Goal: Task Accomplishment & Management: Manage account settings

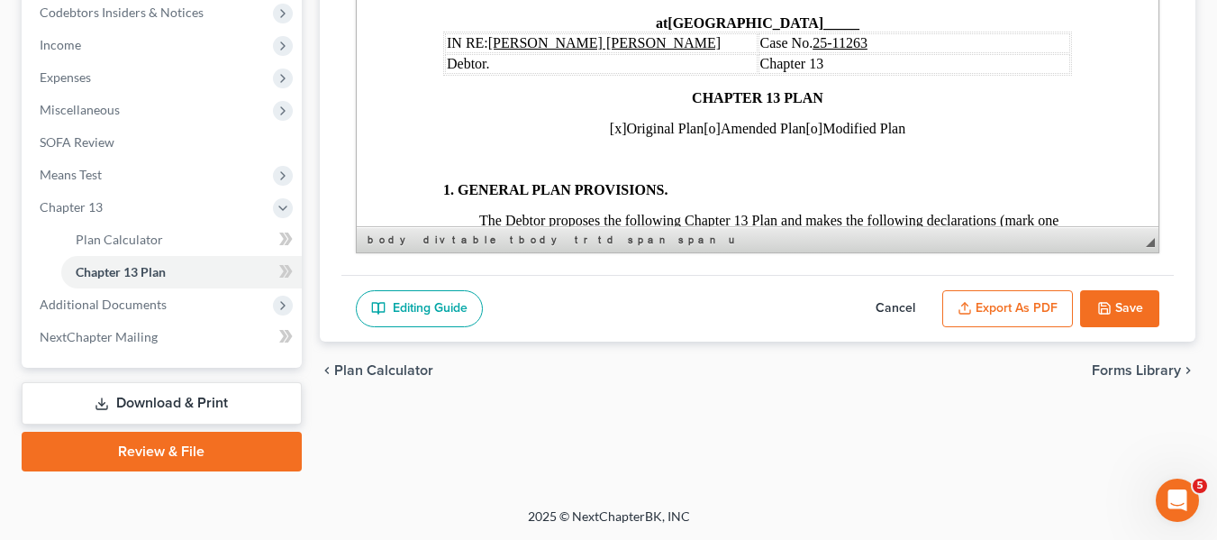
scroll to position [1246, 5]
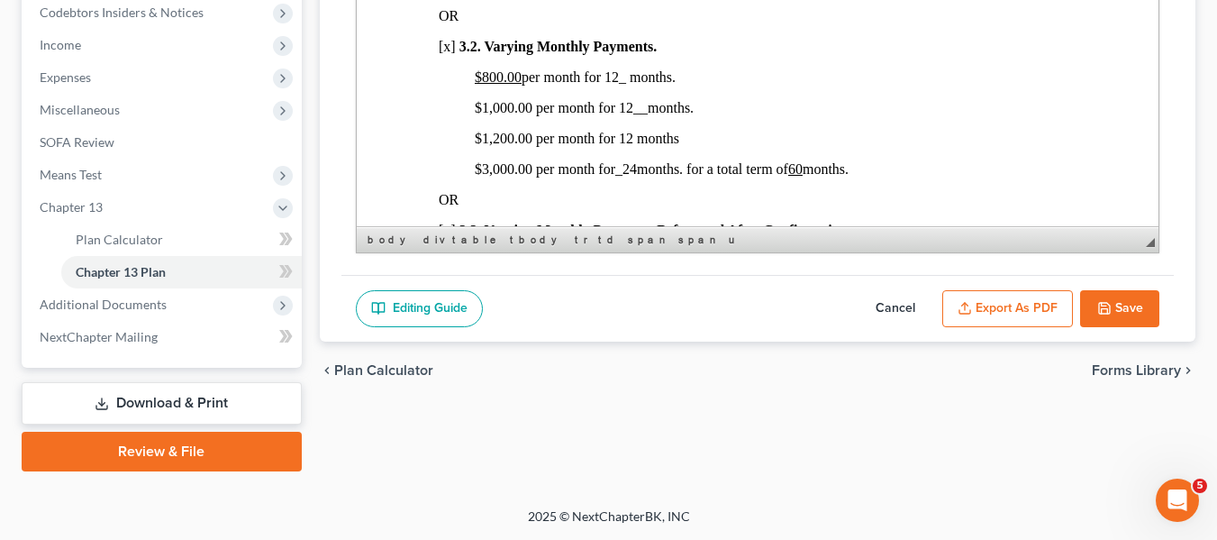
click at [1096, 306] on button "Save" at bounding box center [1119, 309] width 79 height 38
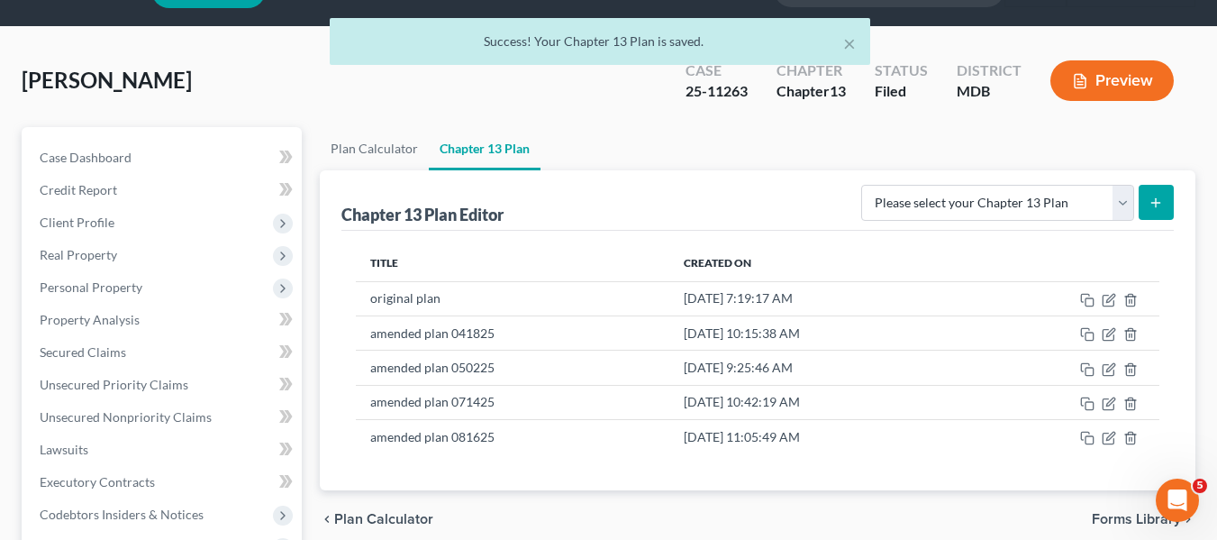
scroll to position [0, 0]
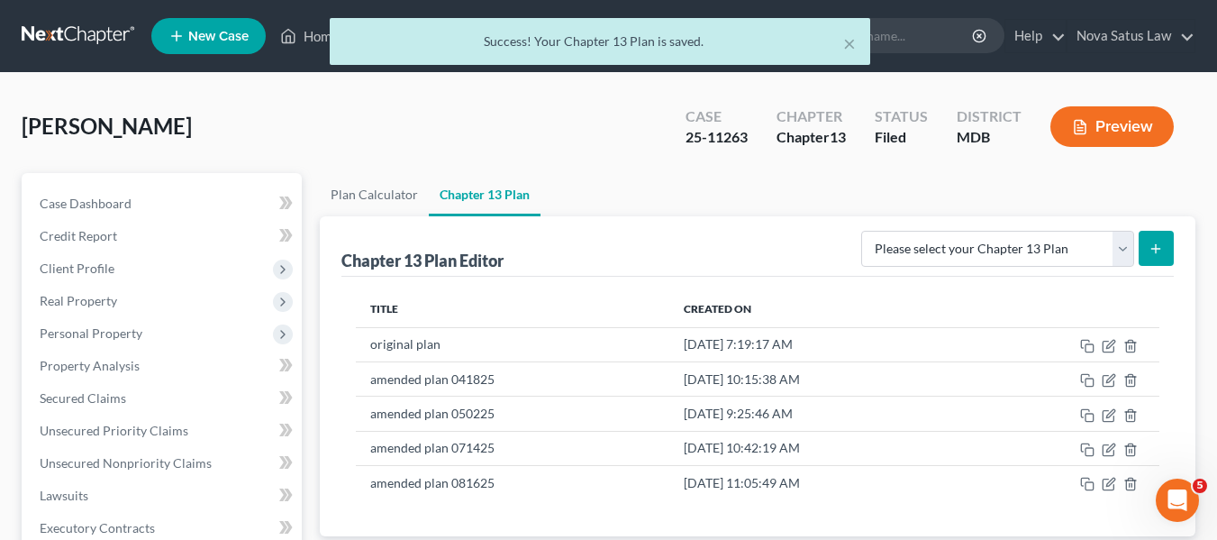
click at [316, 35] on div "× Success! Your Chapter 13 Plan is saved." at bounding box center [599, 46] width 1217 height 56
click at [315, 35] on div "× Success! Your Chapter 13 Plan is saved." at bounding box center [599, 46] width 1217 height 56
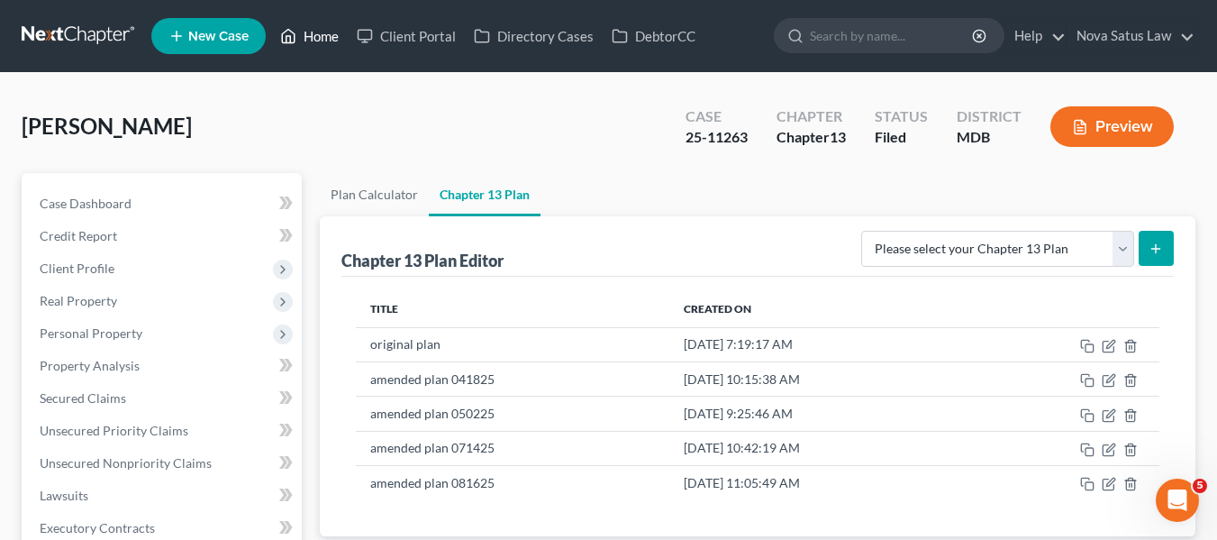
click at [316, 35] on link "Home" at bounding box center [309, 36] width 77 height 32
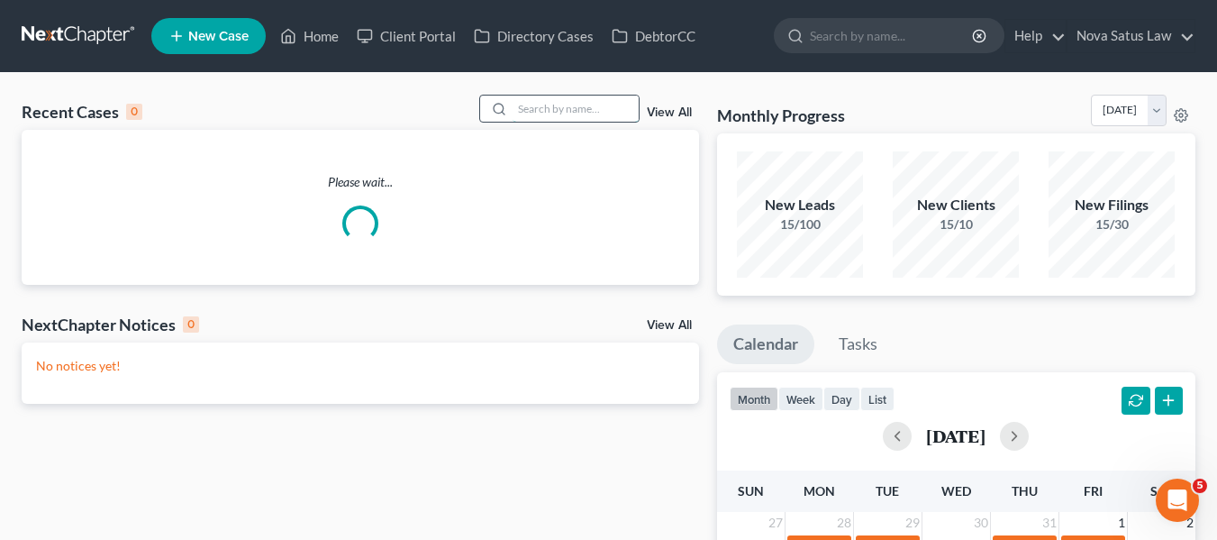
click at [518, 100] on input "search" at bounding box center [576, 109] width 126 height 26
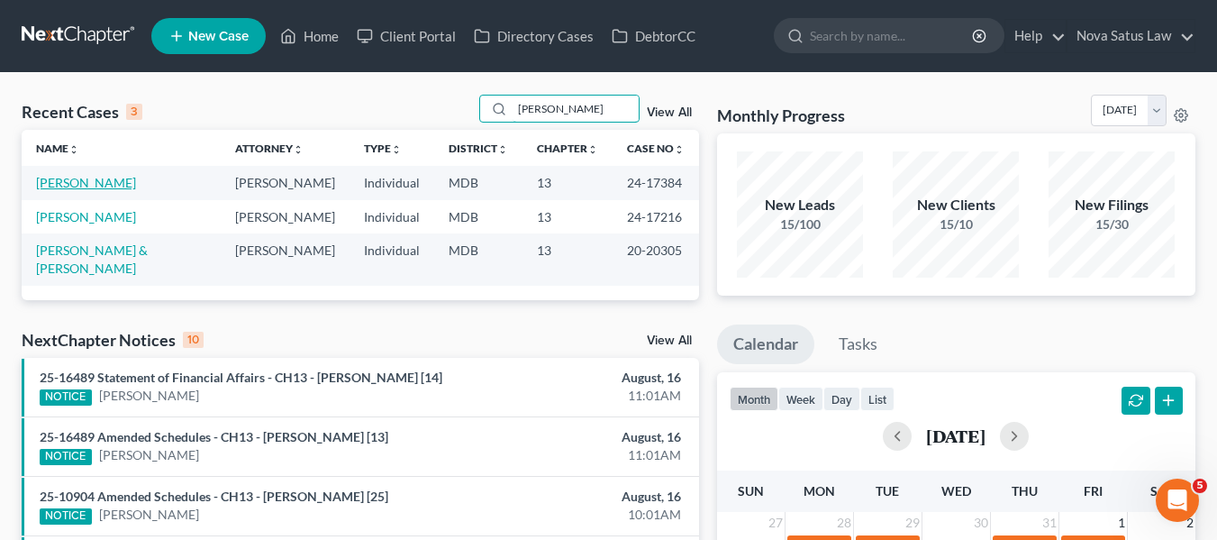
type input "[PERSON_NAME]"
click at [78, 187] on link "[PERSON_NAME]" at bounding box center [86, 182] width 100 height 15
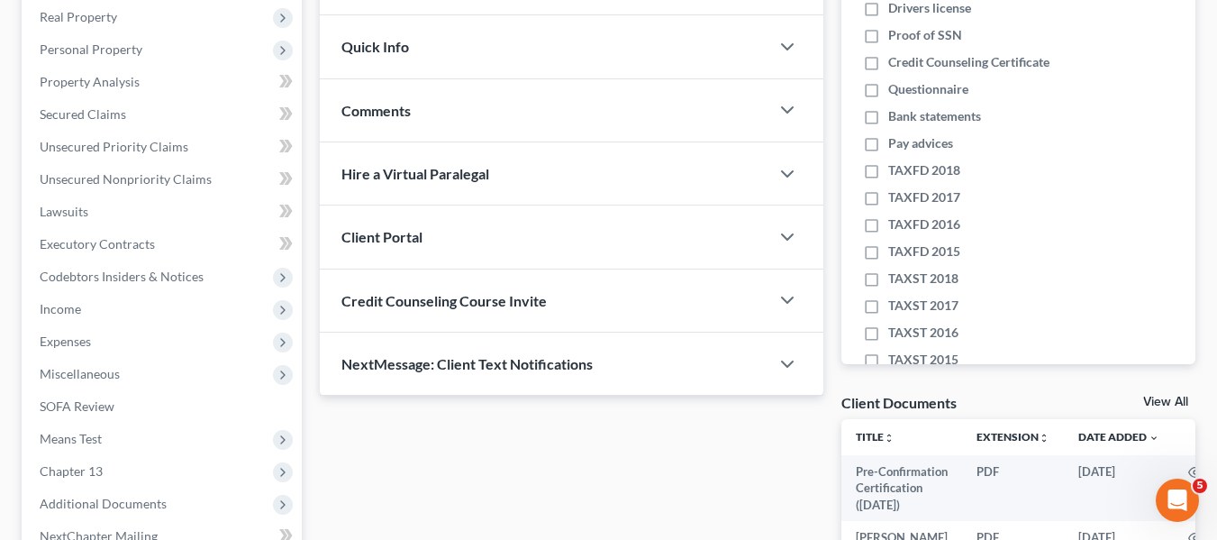
scroll to position [509, 0]
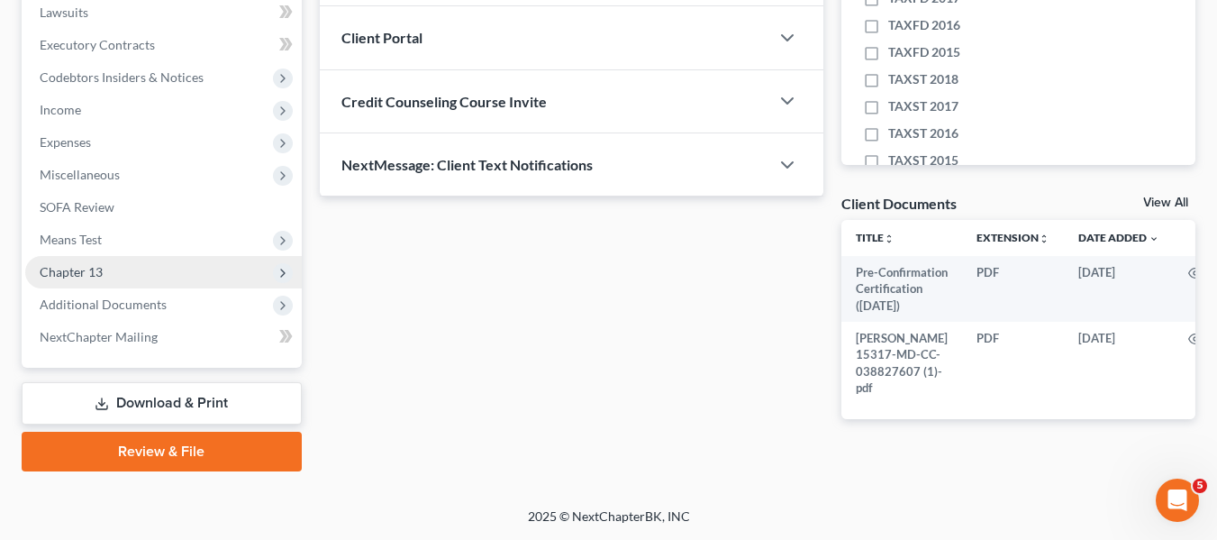
click at [85, 264] on span "Chapter 13" at bounding box center [71, 271] width 63 height 15
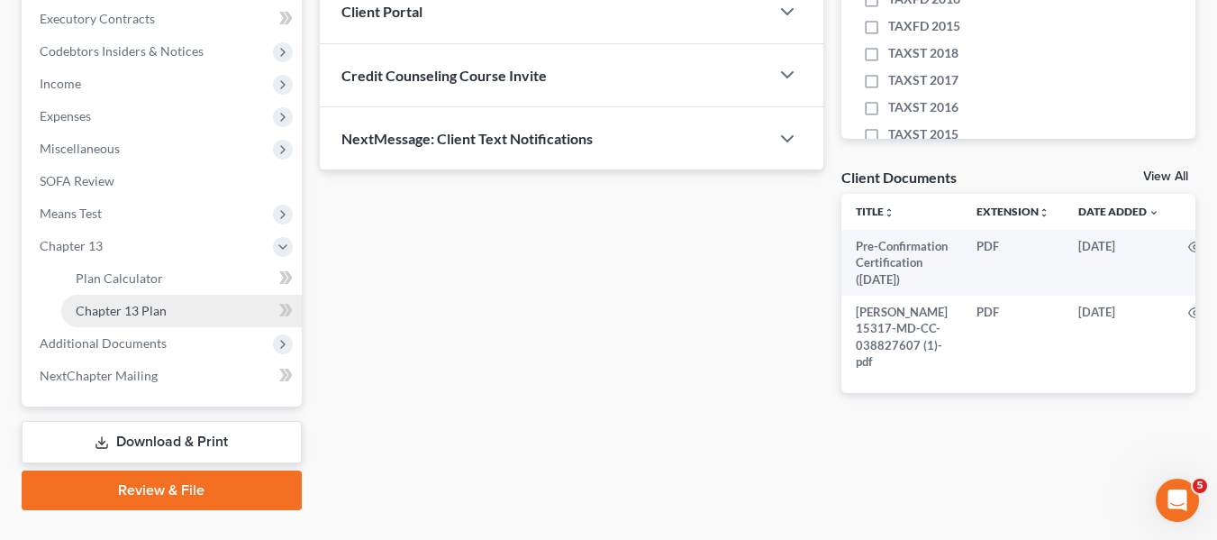
click at [114, 305] on span "Chapter 13 Plan" at bounding box center [121, 310] width 91 height 15
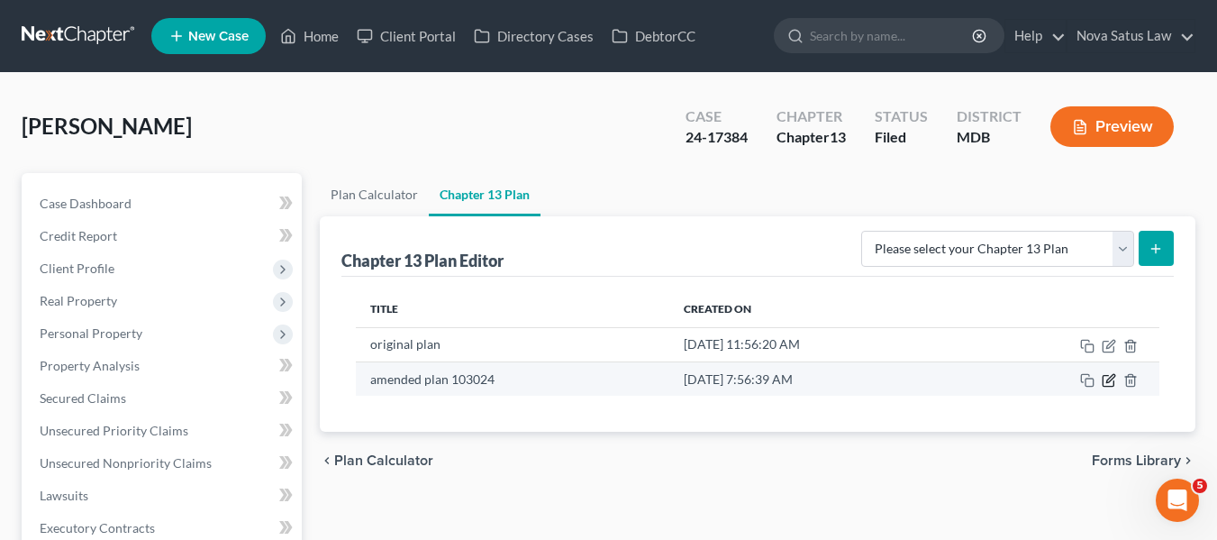
click at [1105, 380] on icon "button" at bounding box center [1109, 380] width 14 height 14
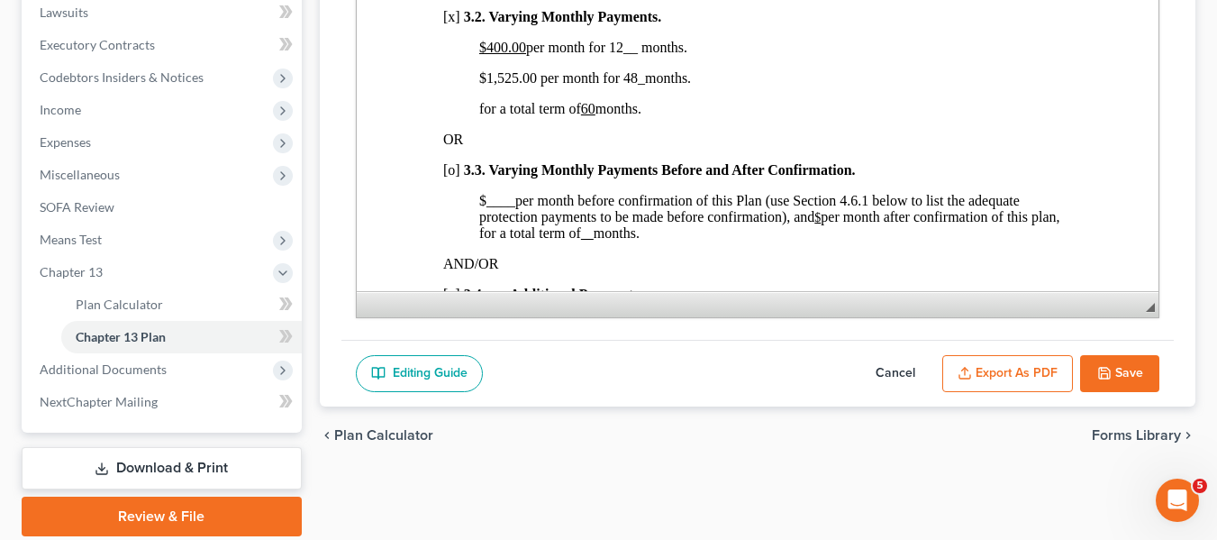
scroll to position [548, 0]
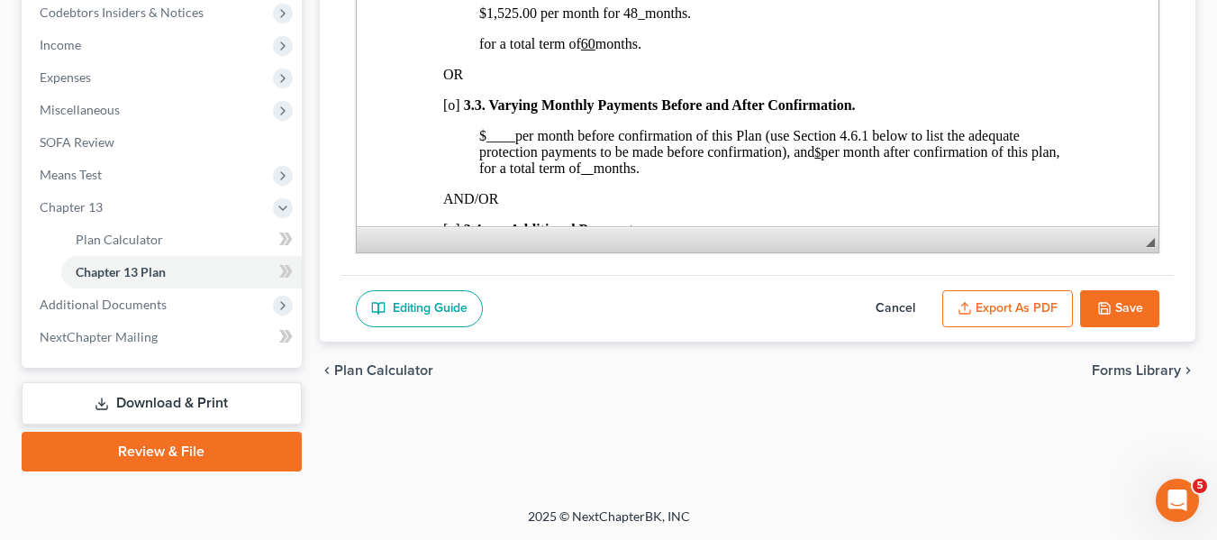
click at [892, 305] on button "Cancel" at bounding box center [895, 309] width 79 height 38
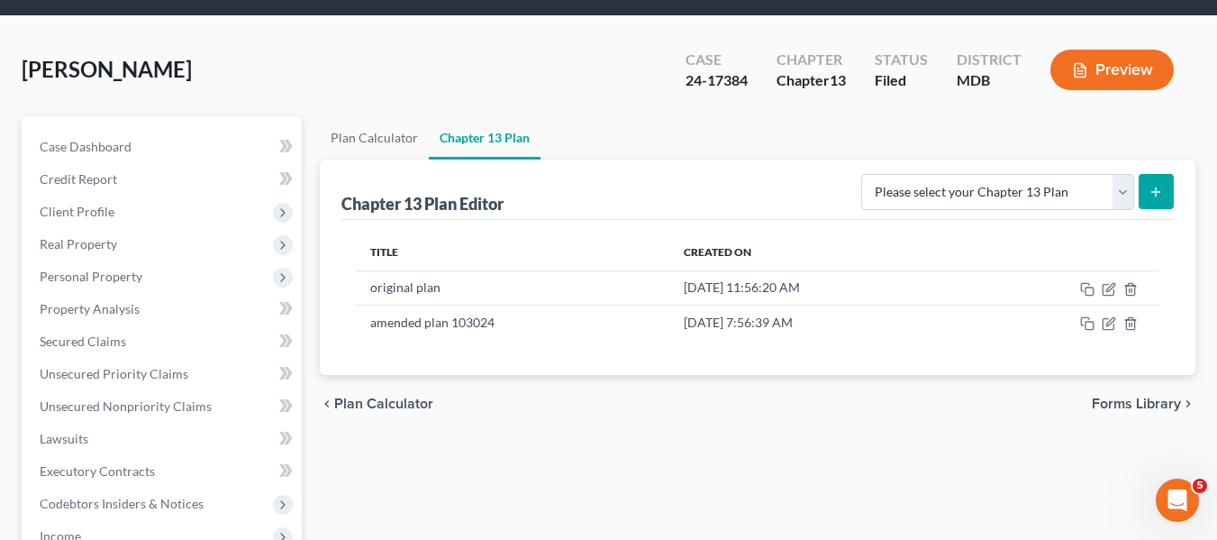
scroll to position [49, 0]
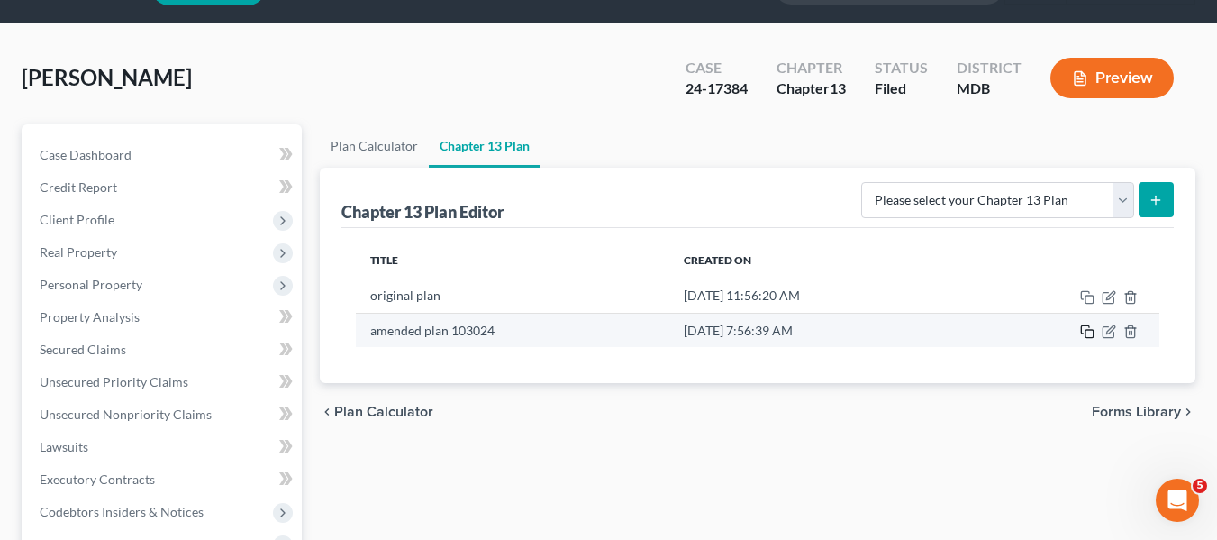
click at [1089, 336] on icon "button" at bounding box center [1087, 331] width 14 height 14
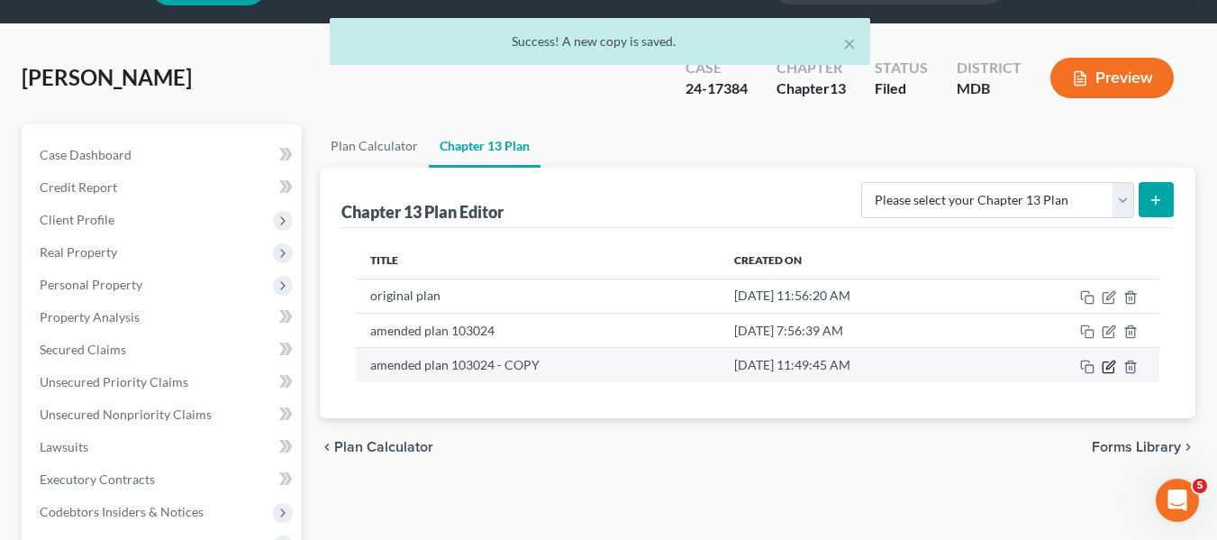
click at [1107, 360] on icon "button" at bounding box center [1109, 367] width 14 height 14
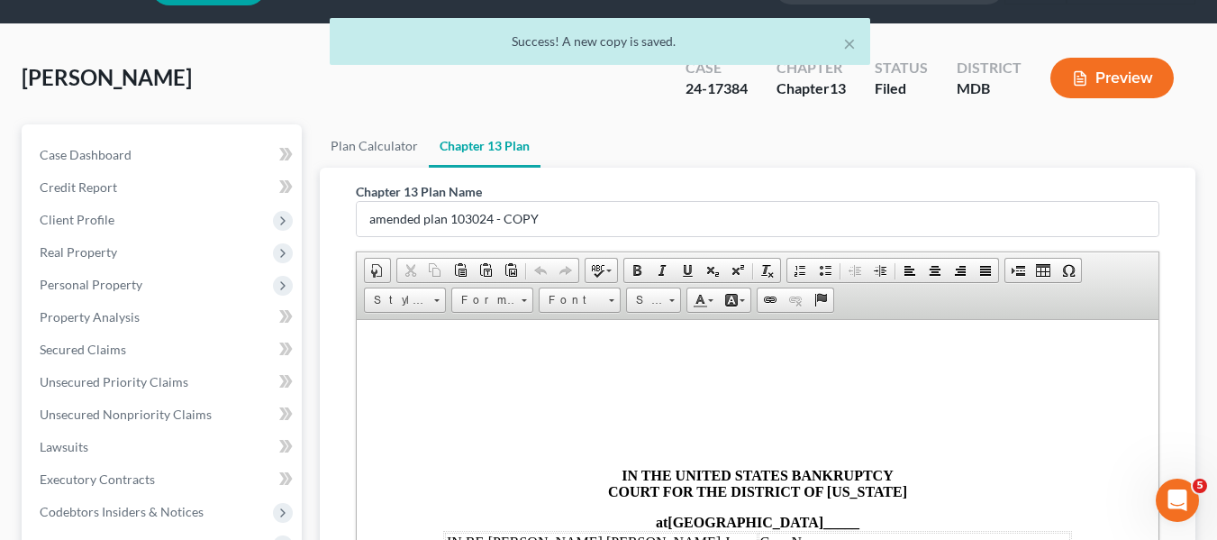
scroll to position [0, 0]
click at [598, 217] on input "amended plan 103024 - COPY" at bounding box center [758, 219] width 802 height 34
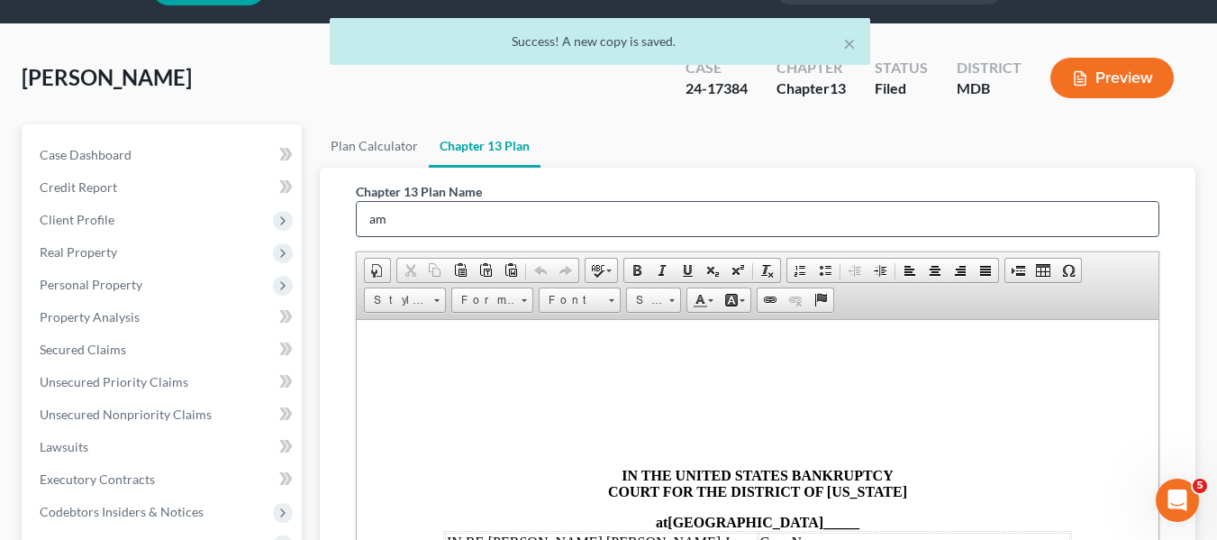
type input "a"
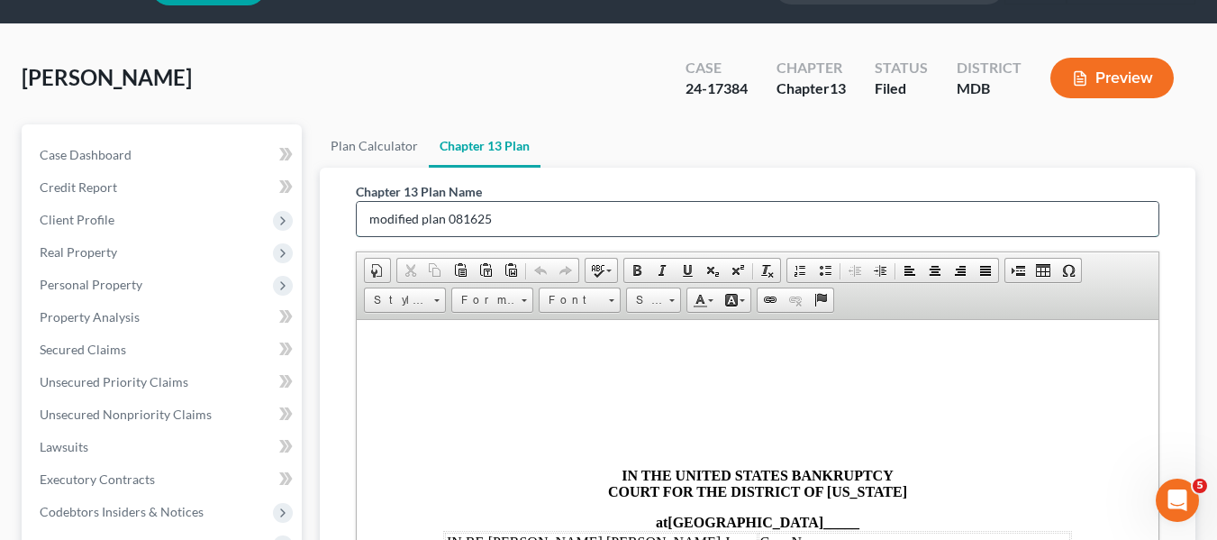
type input "modified plan 081625"
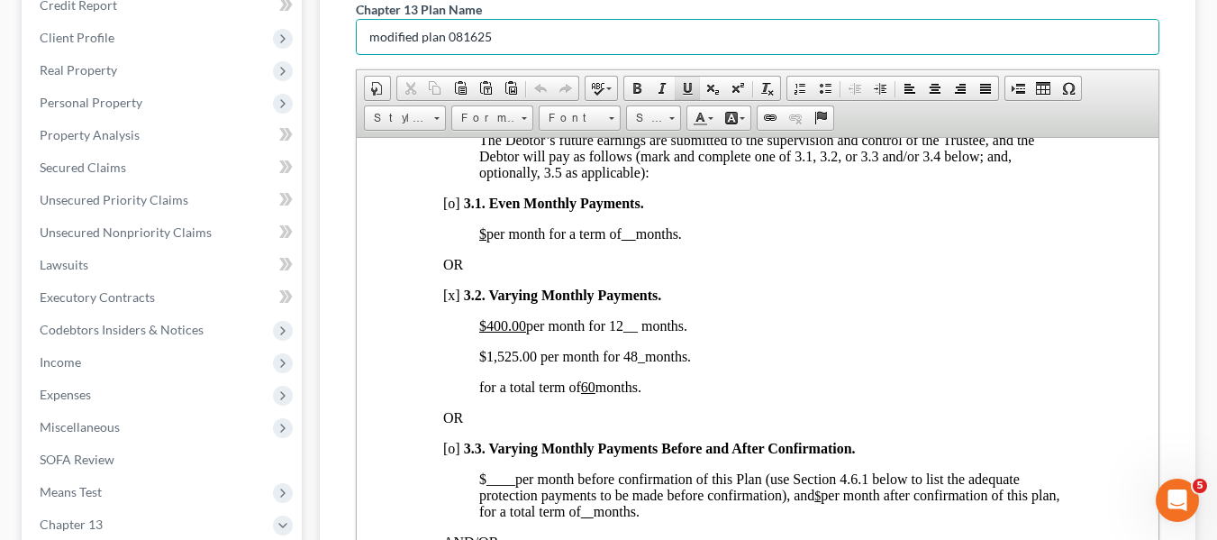
scroll to position [1461, 0]
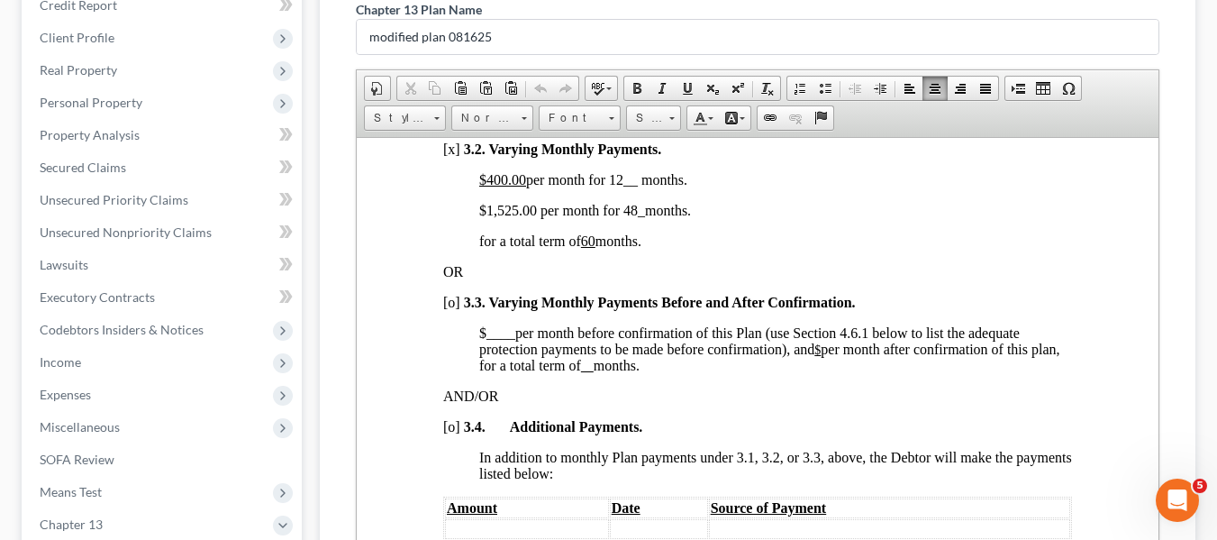
click at [614, 187] on span "$400.00 per month for 12__ months." at bounding box center [582, 178] width 208 height 15
click at [498, 217] on span "$1,525.00 per month for 48 _ months." at bounding box center [584, 209] width 212 height 15
click at [627, 217] on span "$1,900 .00 per month for 48 _ months." at bounding box center [584, 209] width 212 height 15
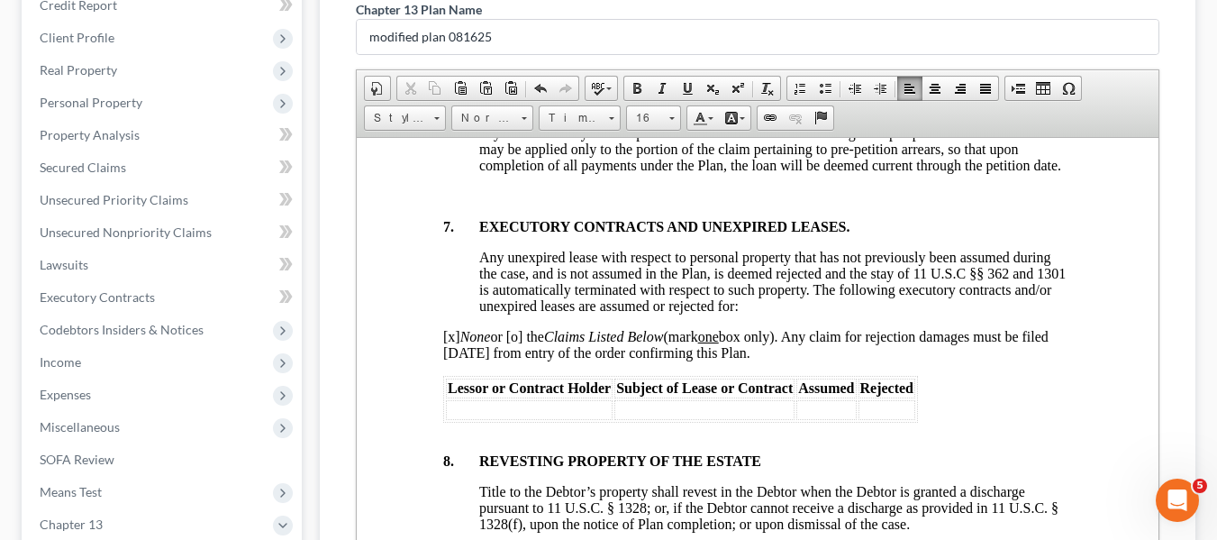
scroll to position [6992, 0]
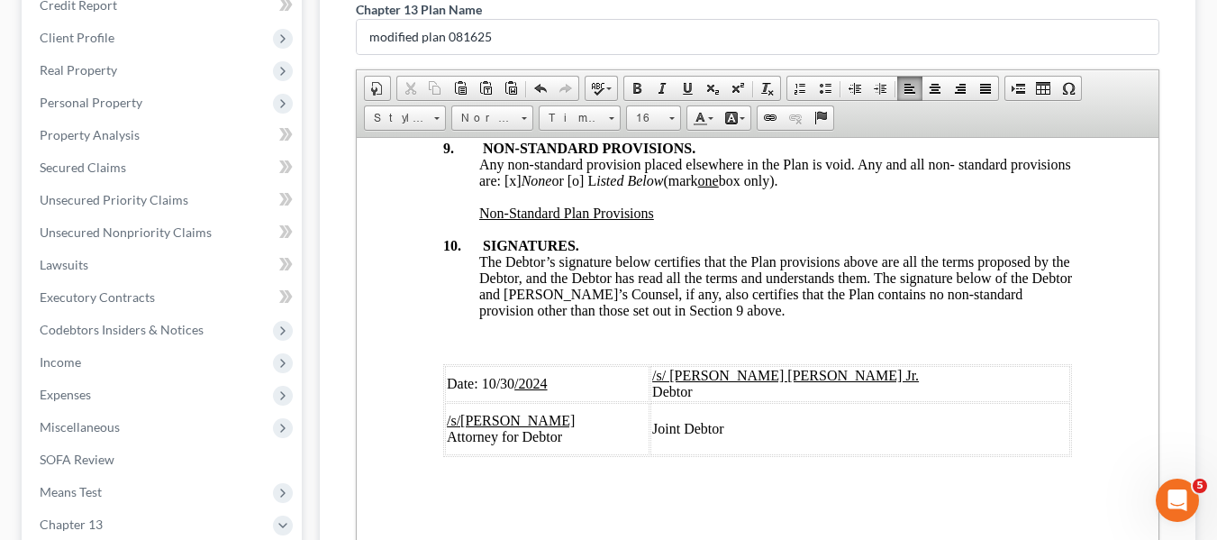
click at [481, 375] on span "Date: [DATE]" at bounding box center [496, 382] width 101 height 15
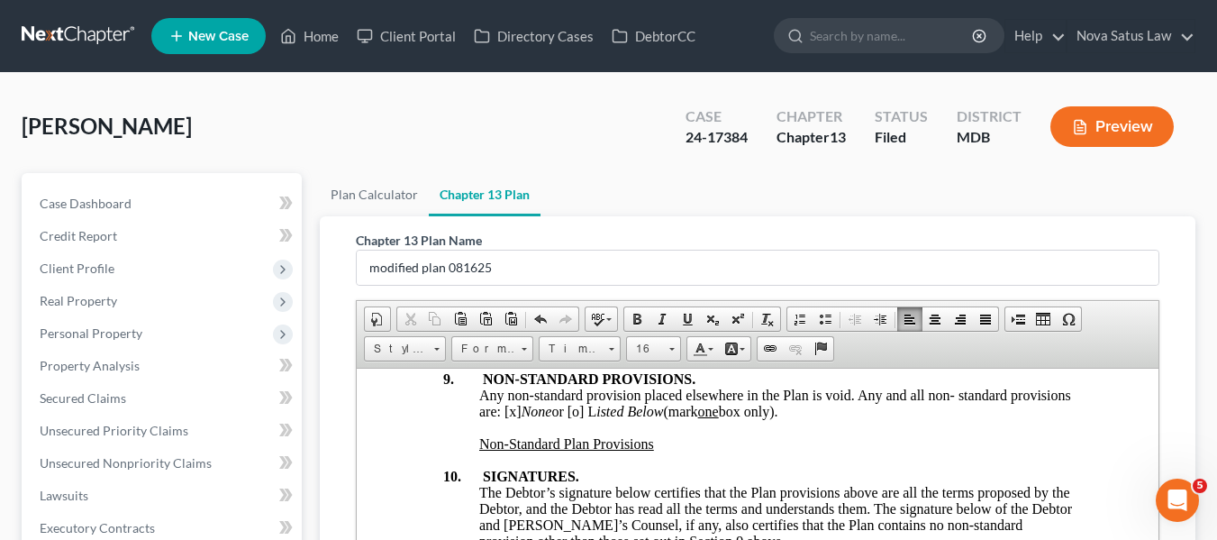
scroll to position [472, 0]
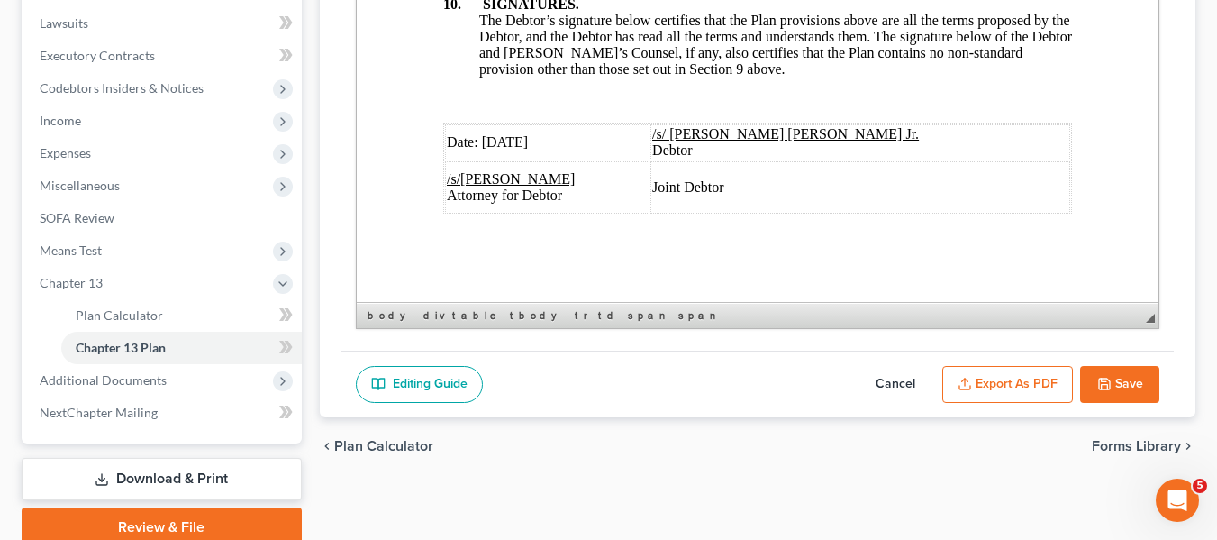
click at [951, 384] on button "Export as PDF" at bounding box center [1008, 385] width 131 height 38
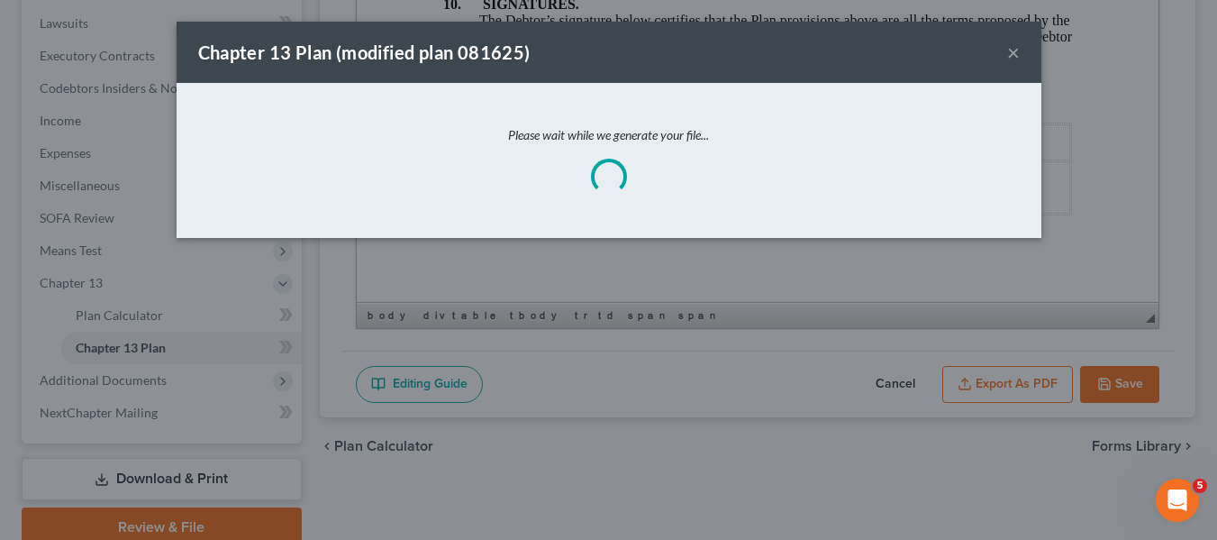
scroll to position [6928, 0]
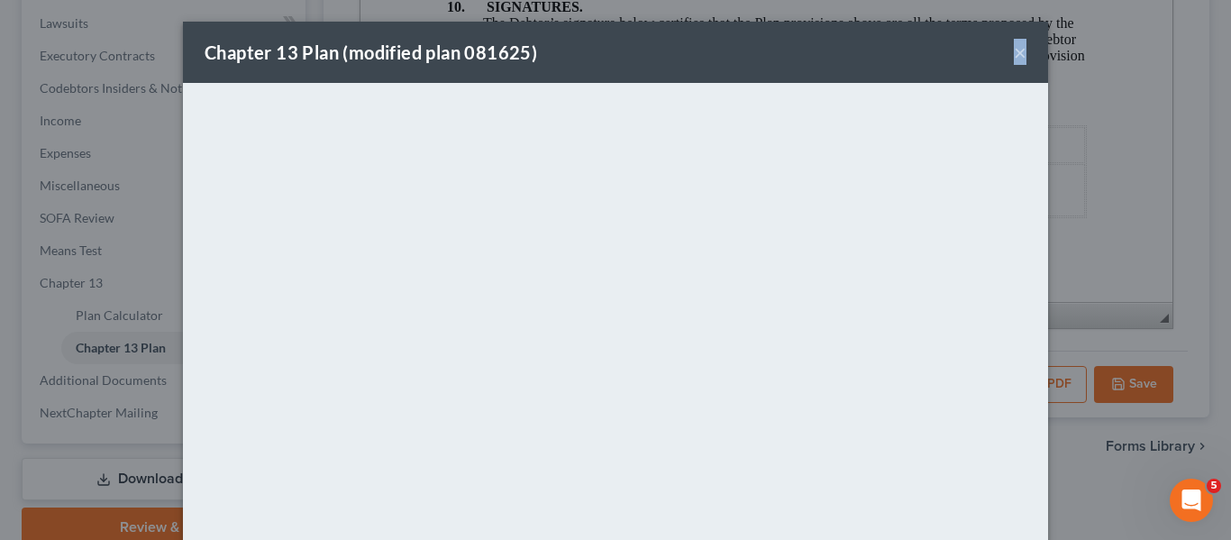
drag, startPoint x: 736, startPoint y: 56, endPoint x: 1021, endPoint y: 50, distance: 284.8
click at [1021, 50] on div "Chapter 13 Plan (modified plan 081625) ×" at bounding box center [615, 52] width 865 height 61
click at [1015, 51] on button "×" at bounding box center [1020, 52] width 13 height 22
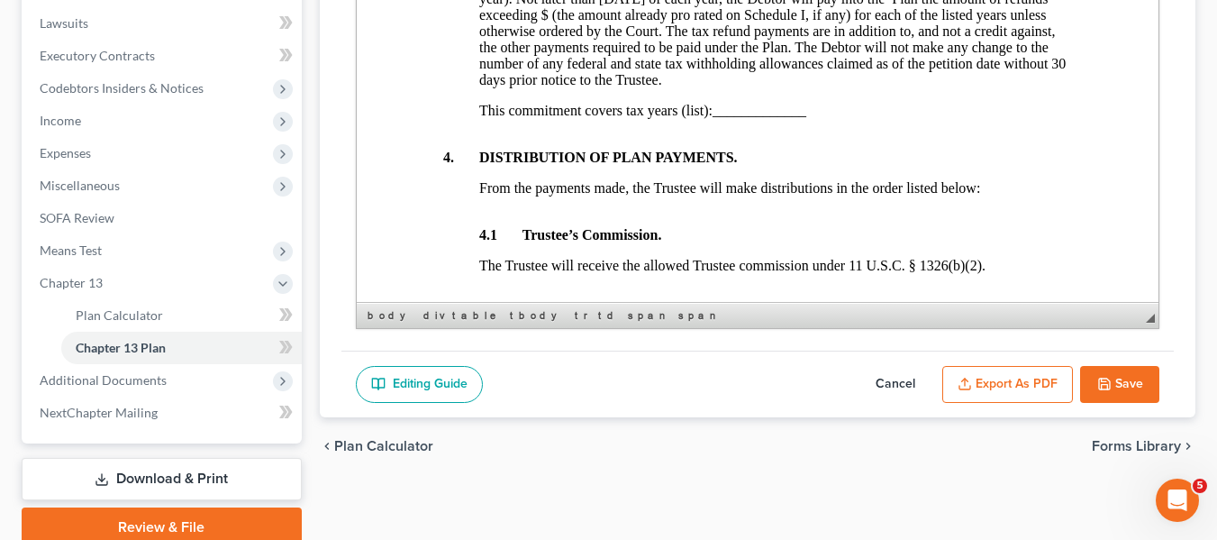
scroll to position [1327, 0]
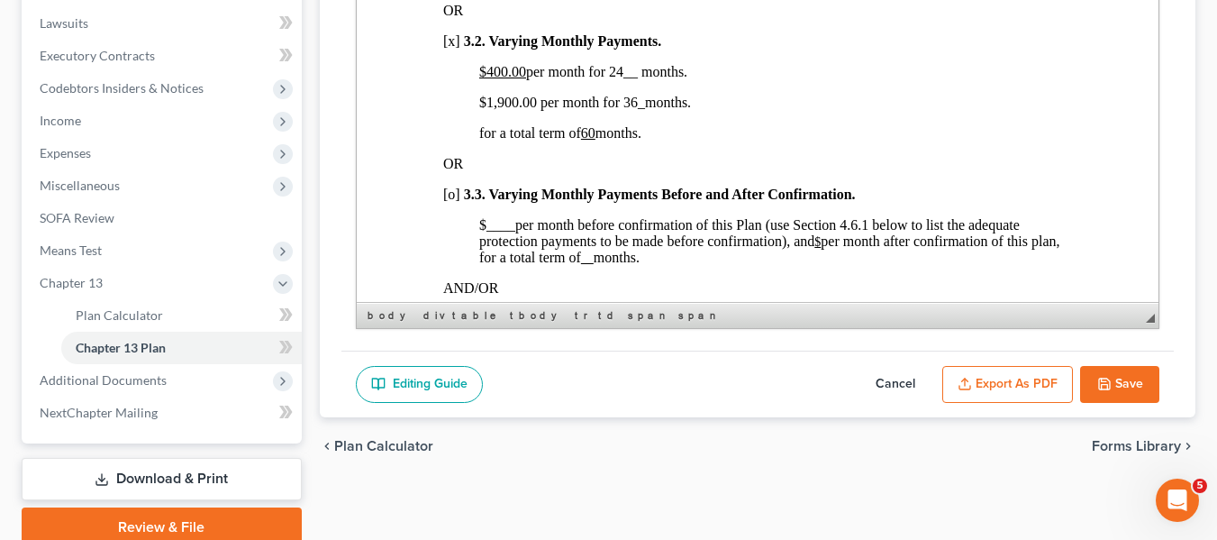
click at [1094, 370] on button "Save" at bounding box center [1119, 385] width 79 height 38
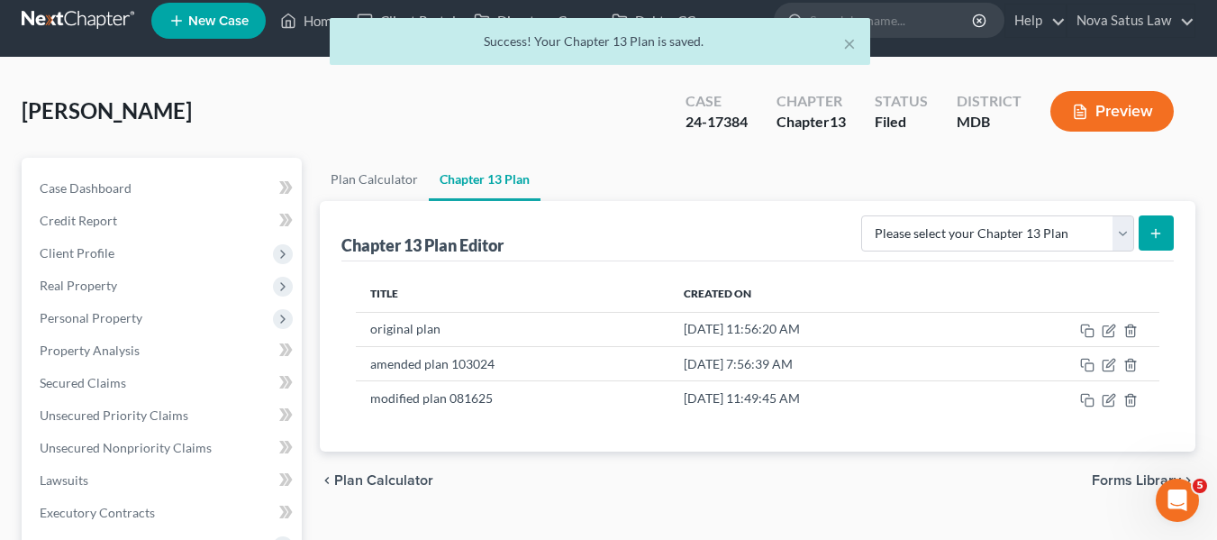
scroll to position [0, 0]
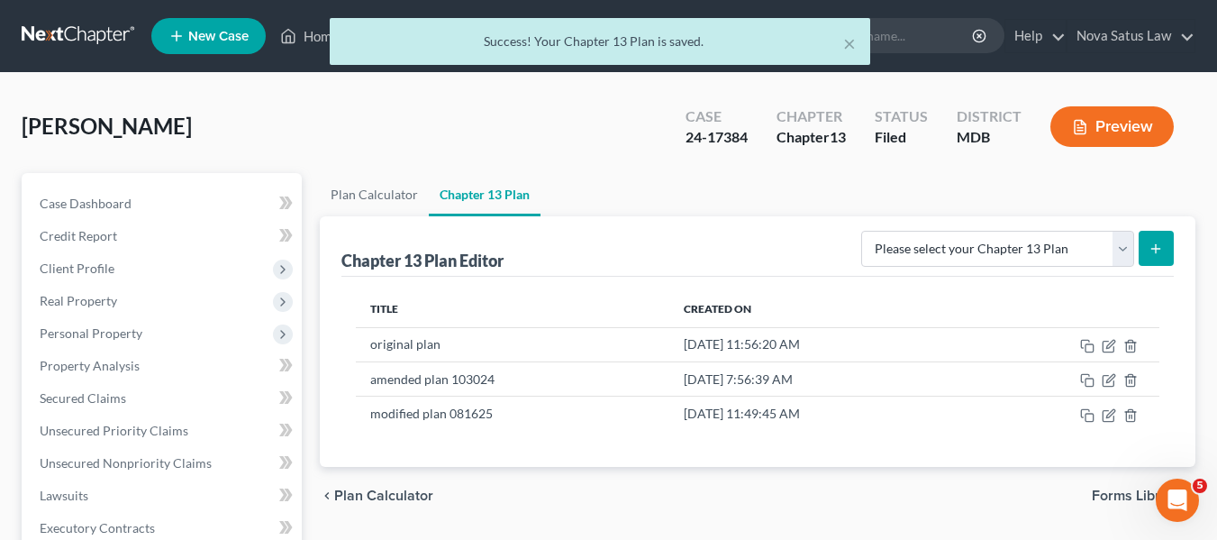
click at [307, 34] on div "× Success! Your Chapter 13 Plan is saved." at bounding box center [599, 46] width 1217 height 56
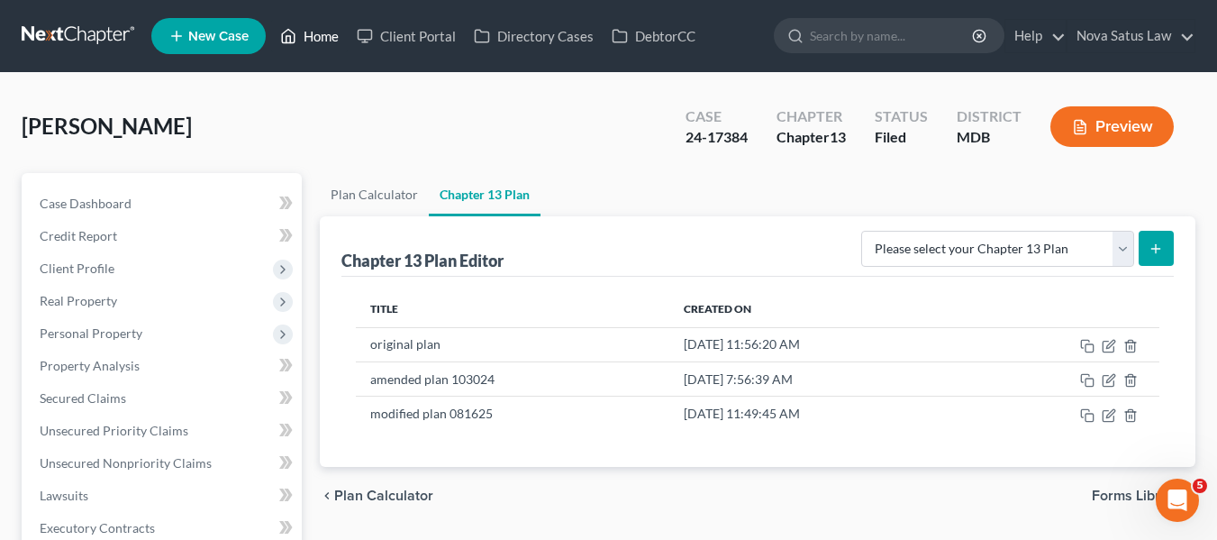
click at [312, 42] on link "Home" at bounding box center [309, 36] width 77 height 32
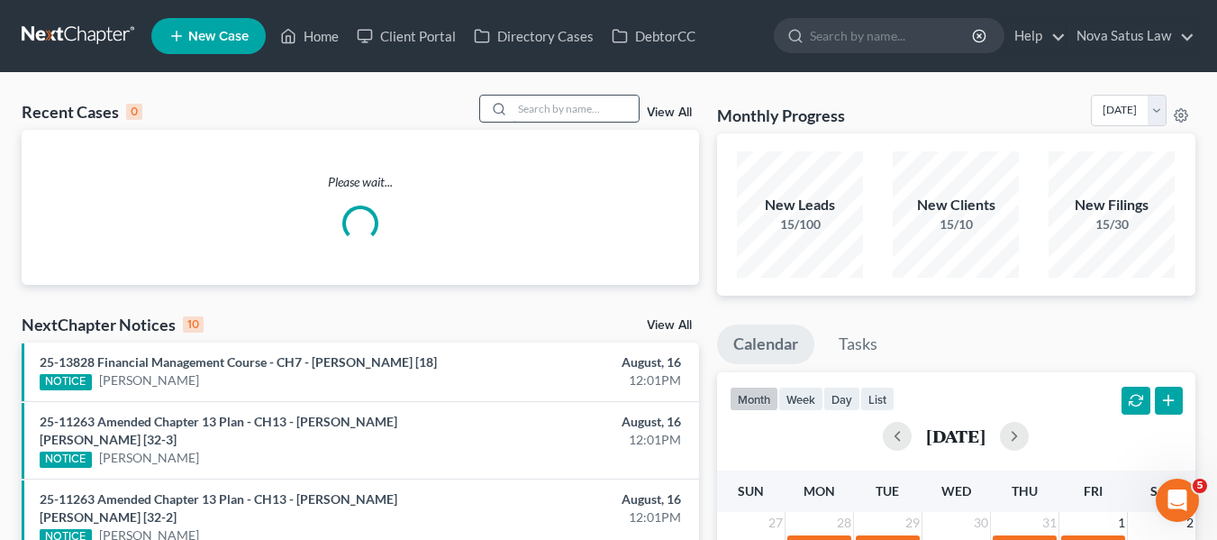
click at [516, 105] on input "search" at bounding box center [576, 109] width 126 height 26
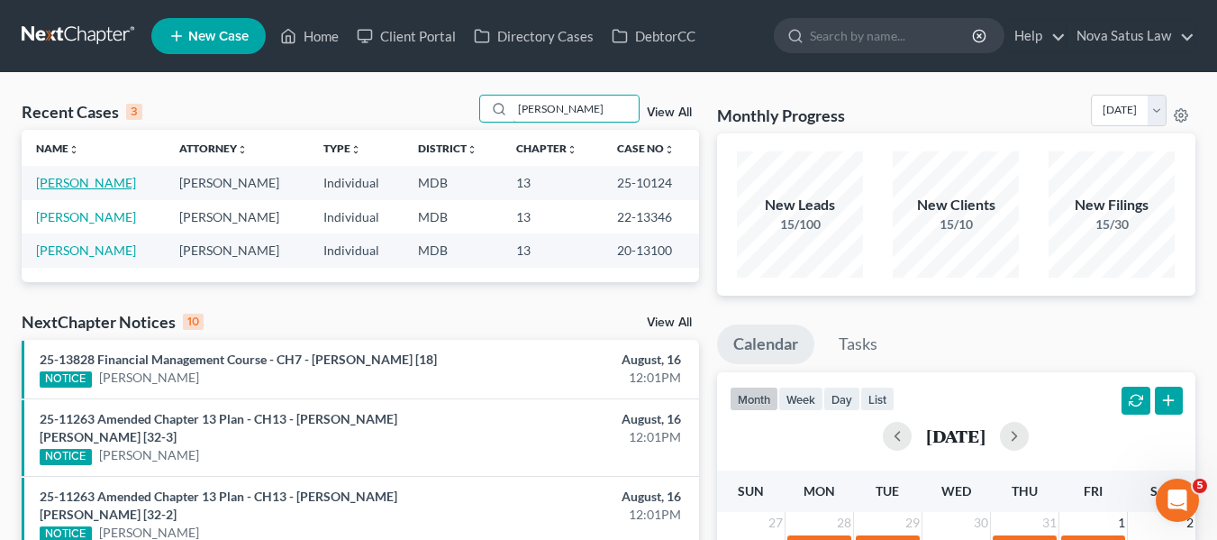
type input "[PERSON_NAME]"
click at [68, 178] on link "[PERSON_NAME]" at bounding box center [86, 182] width 100 height 15
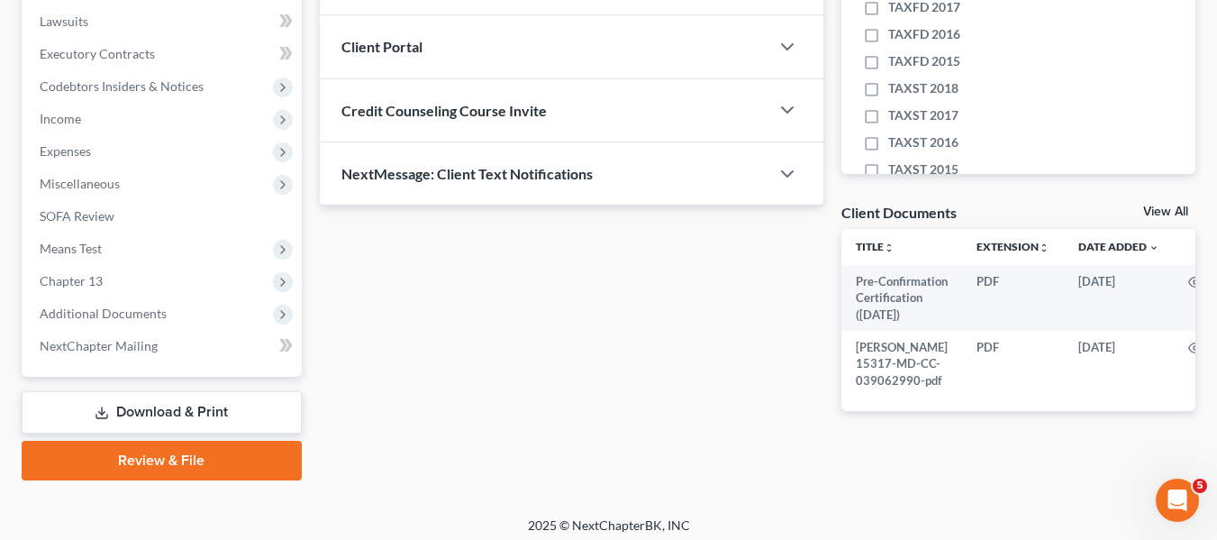
scroll to position [509, 0]
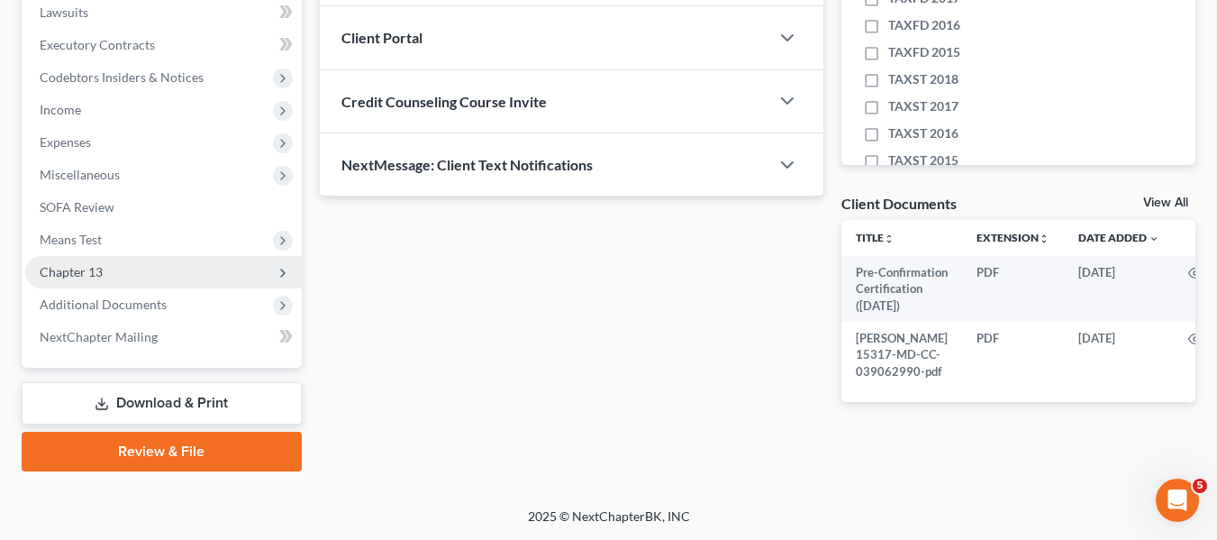
click at [70, 264] on span "Chapter 13" at bounding box center [71, 271] width 63 height 15
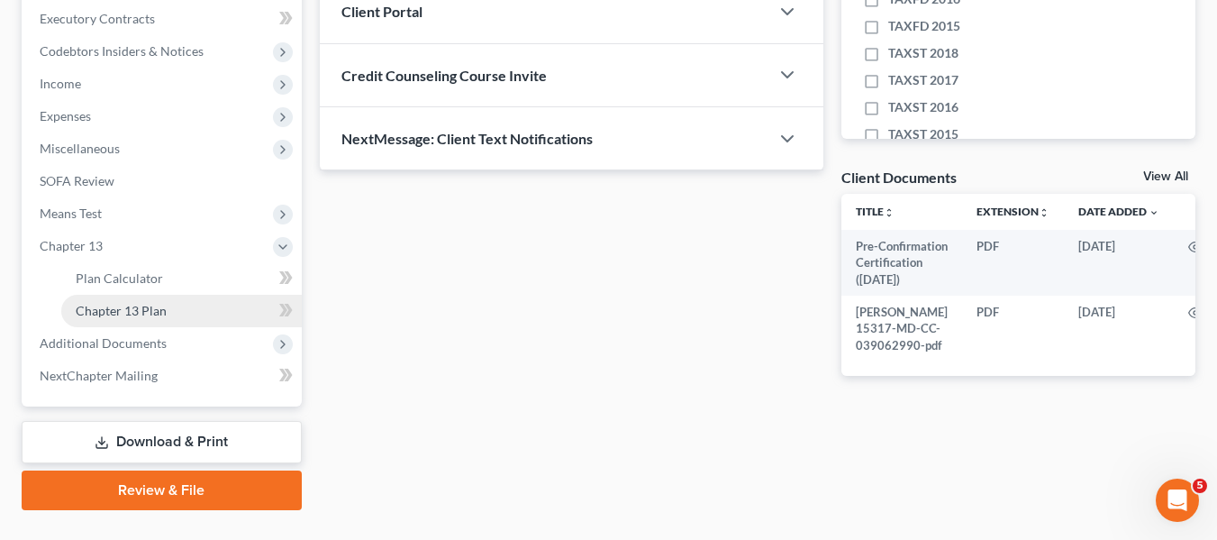
click at [115, 304] on span "Chapter 13 Plan" at bounding box center [121, 310] width 91 height 15
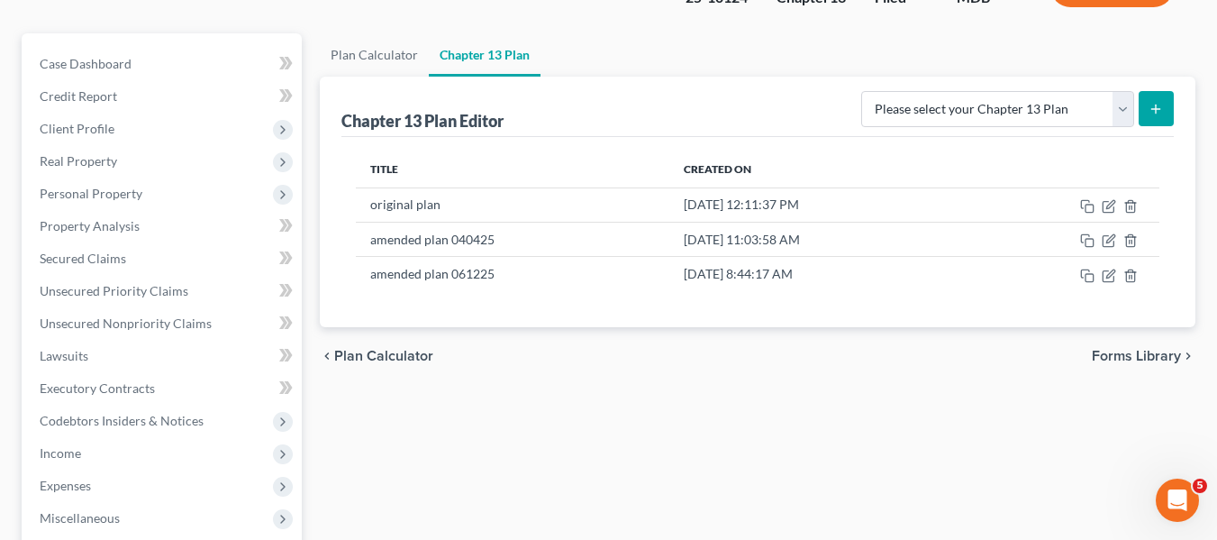
scroll to position [141, 0]
click at [123, 294] on span "Unsecured Priority Claims" at bounding box center [114, 289] width 149 height 15
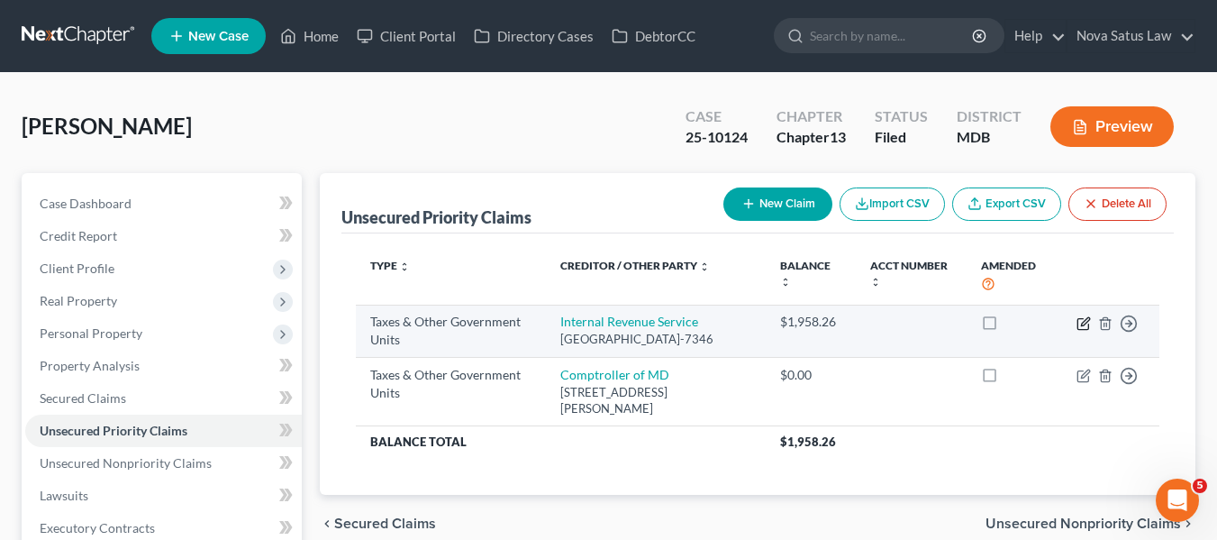
click at [1078, 323] on icon "button" at bounding box center [1083, 323] width 11 height 11
select select "0"
select select "39"
select select "0"
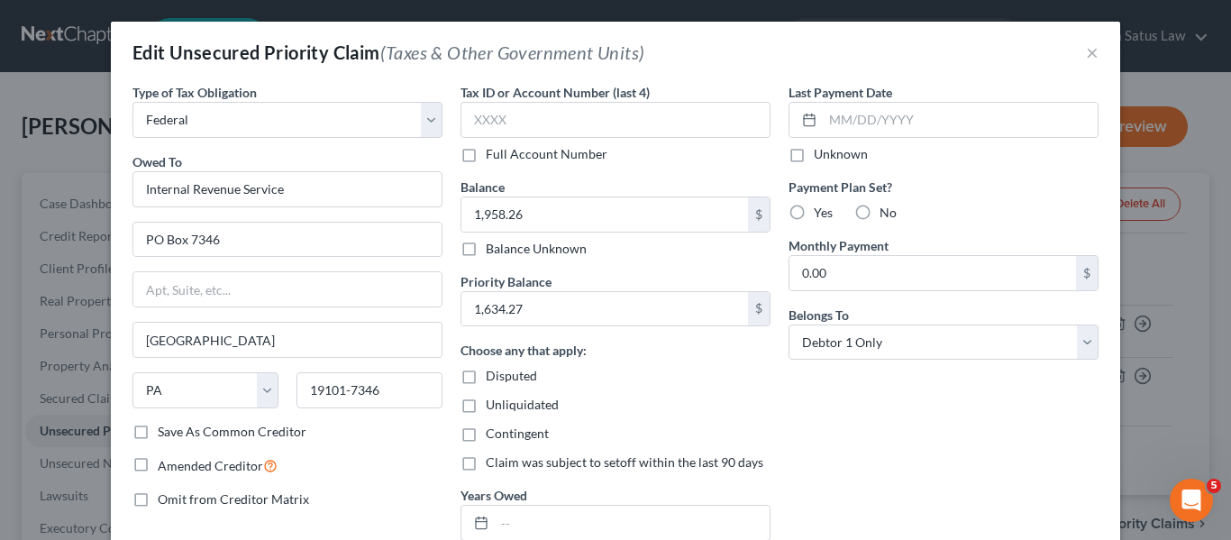
click at [1093, 59] on div "Edit Unsecured Priority Claim (Taxes & Other Government Units) ×" at bounding box center [615, 52] width 1009 height 61
click at [1086, 55] on button "×" at bounding box center [1092, 52] width 13 height 22
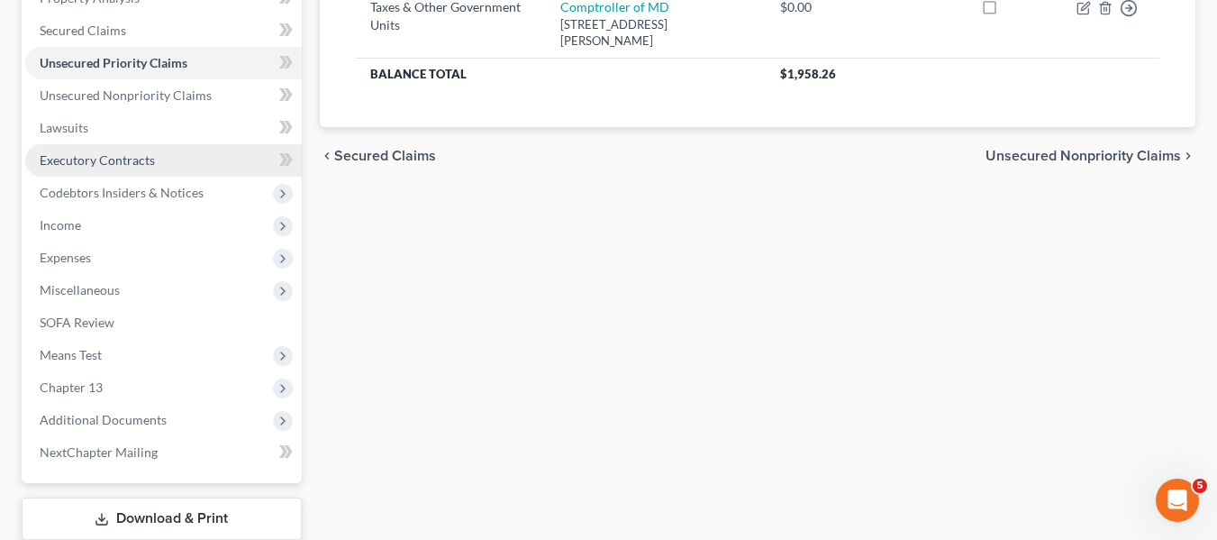
scroll to position [366, 0]
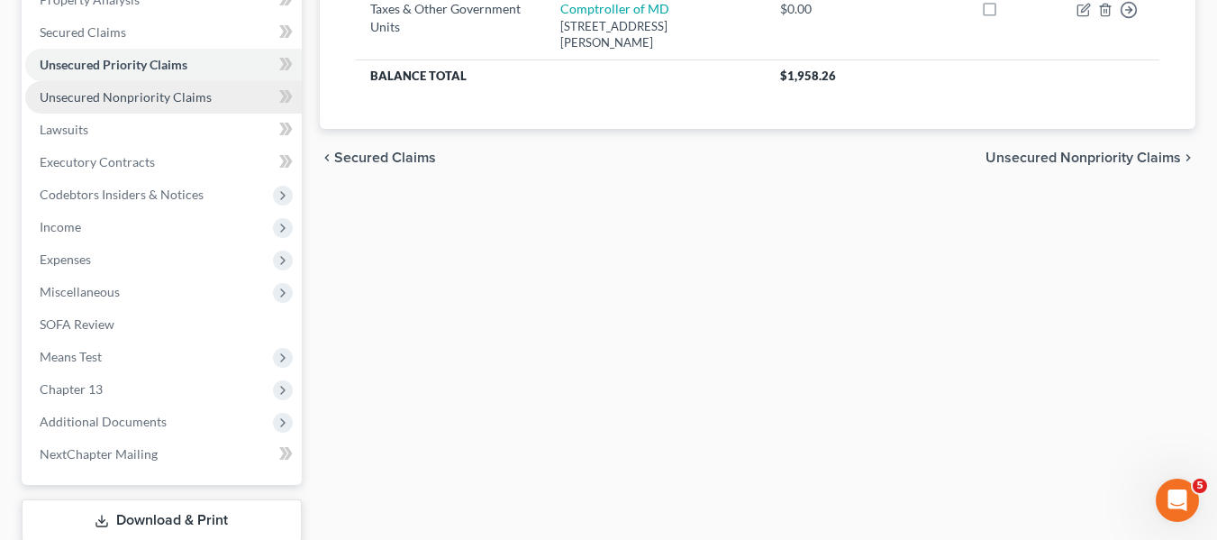
click at [118, 93] on span "Unsecured Nonpriority Claims" at bounding box center [126, 96] width 172 height 15
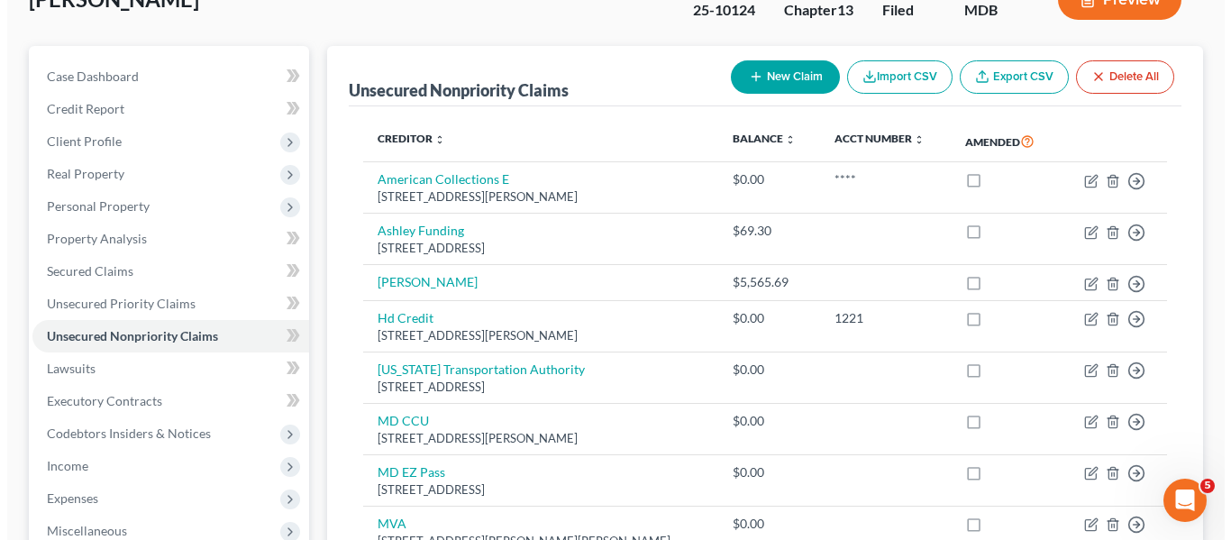
scroll to position [128, 0]
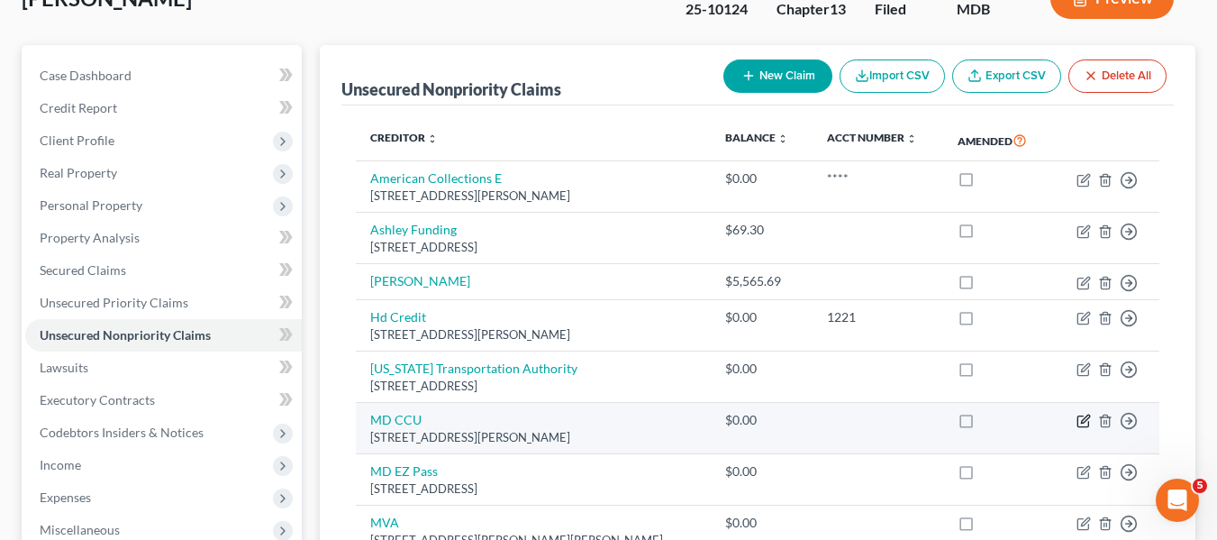
click at [1080, 423] on icon "button" at bounding box center [1084, 421] width 14 height 14
select select "21"
select select "0"
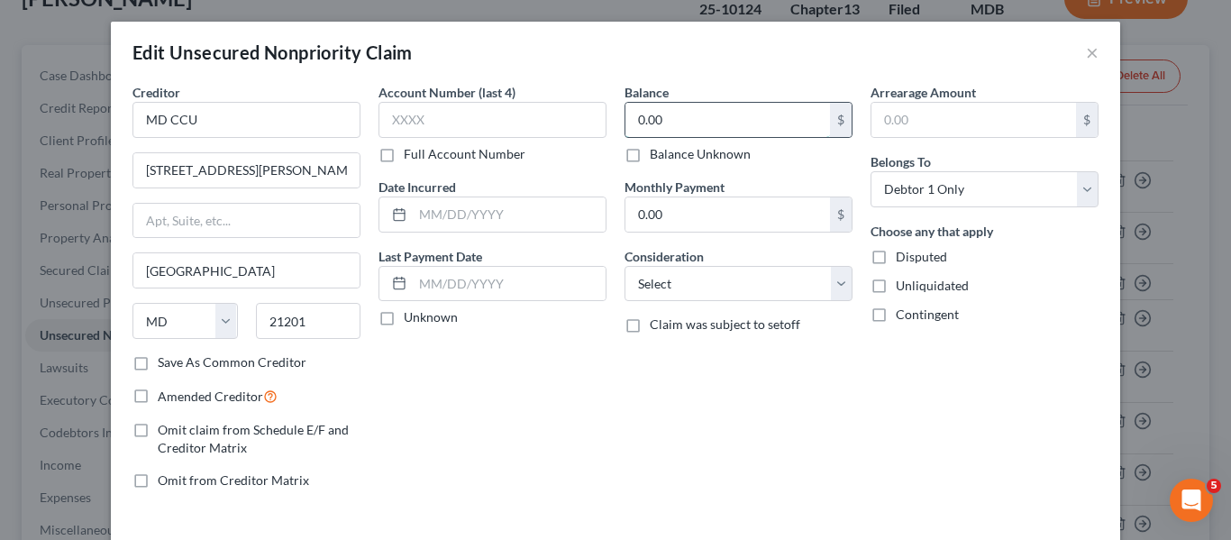
click at [681, 121] on input "0.00" at bounding box center [727, 120] width 205 height 34
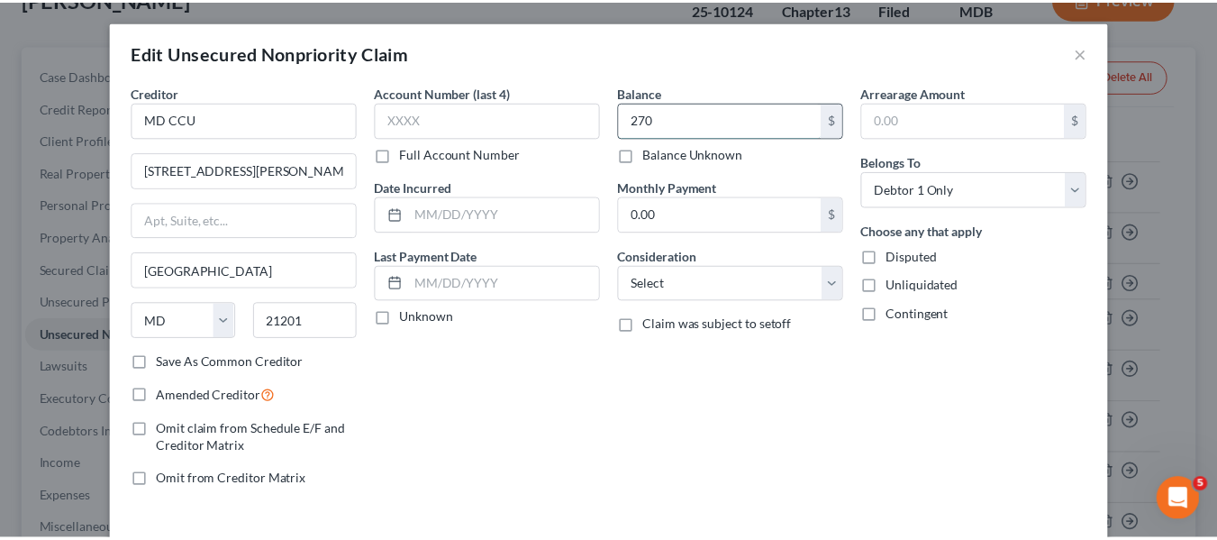
scroll to position [129, 0]
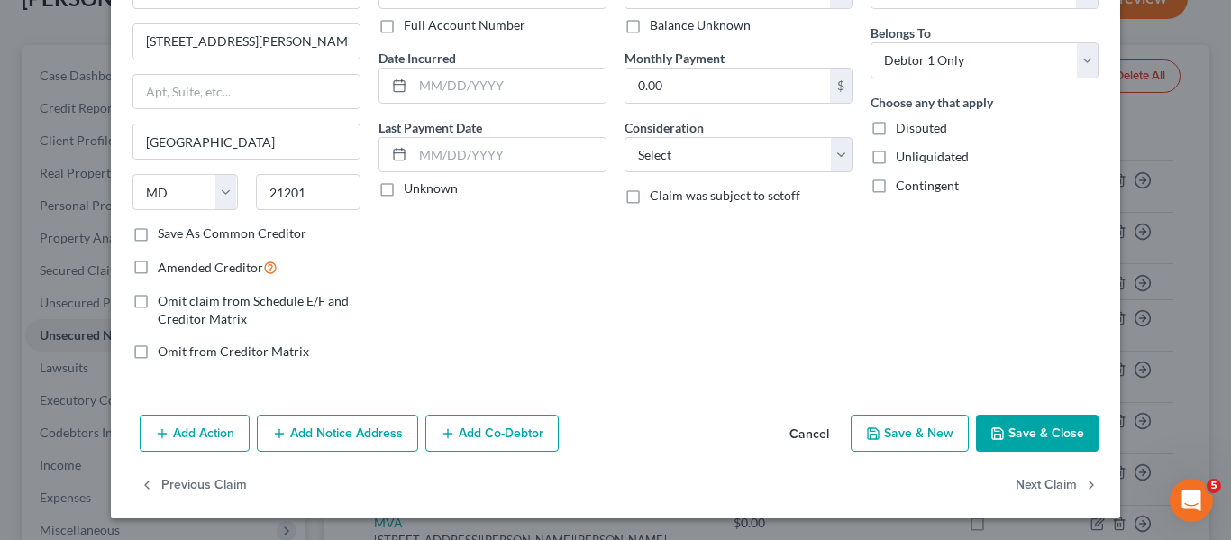
click at [1012, 420] on button "Save & Close" at bounding box center [1037, 434] width 123 height 38
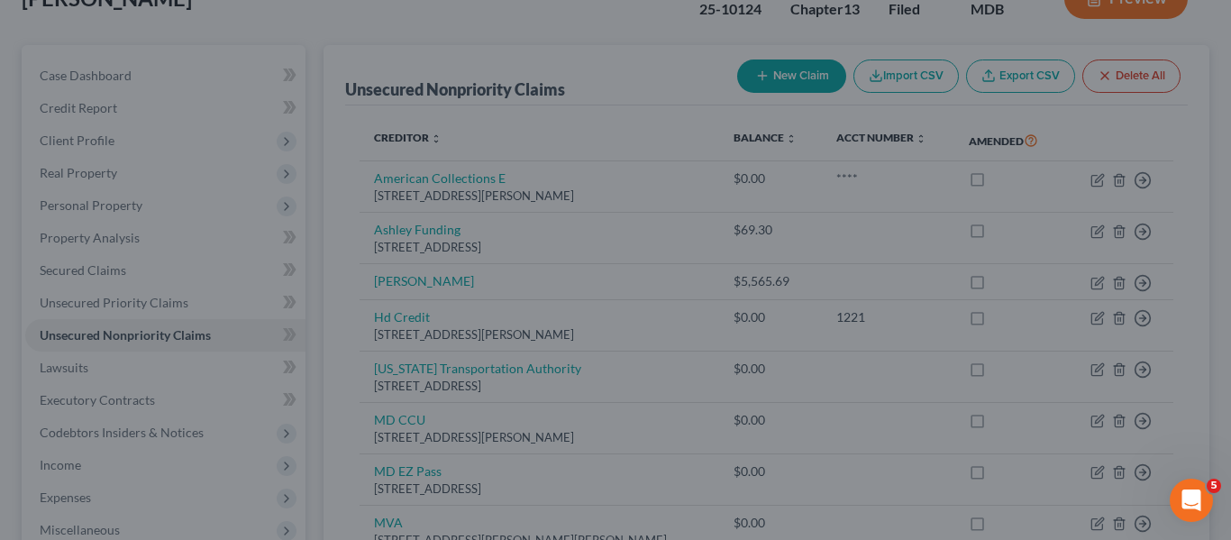
type input "270.00"
type input "0"
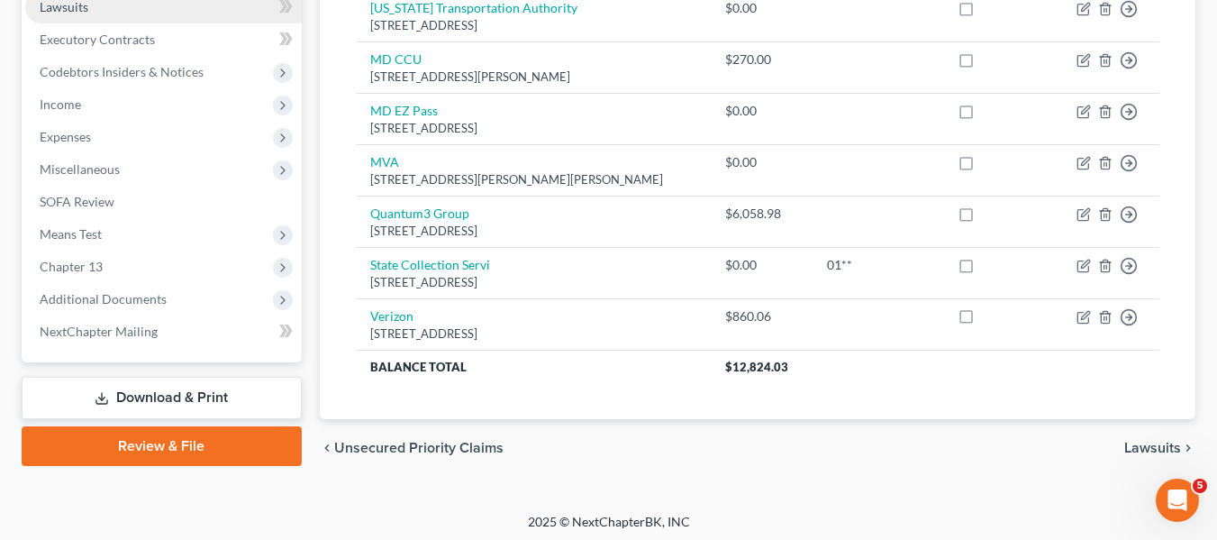
scroll to position [494, 0]
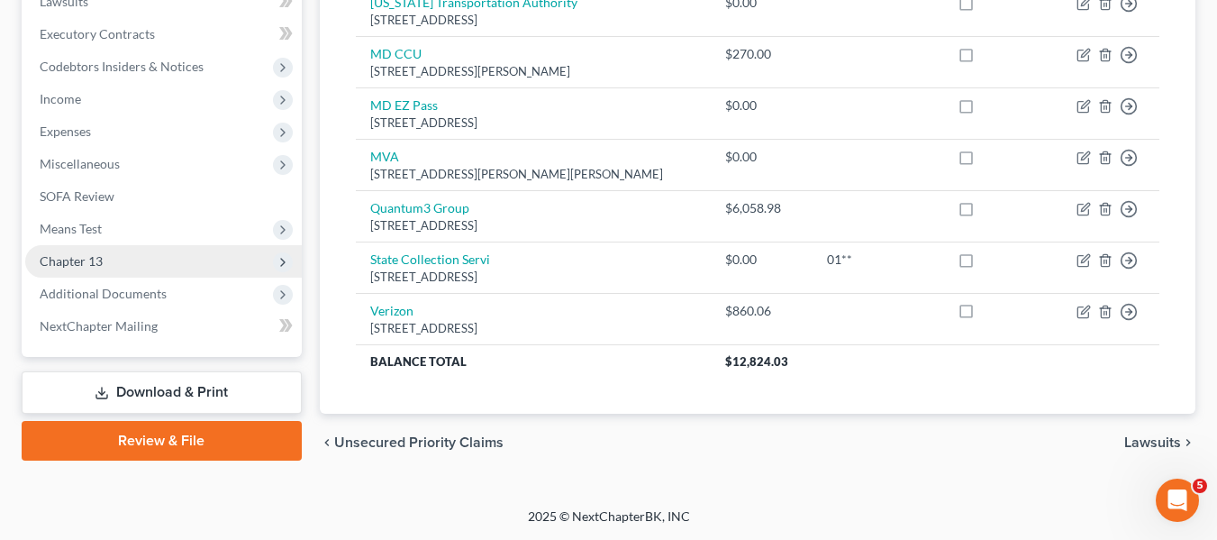
click at [104, 255] on span "Chapter 13" at bounding box center [163, 261] width 277 height 32
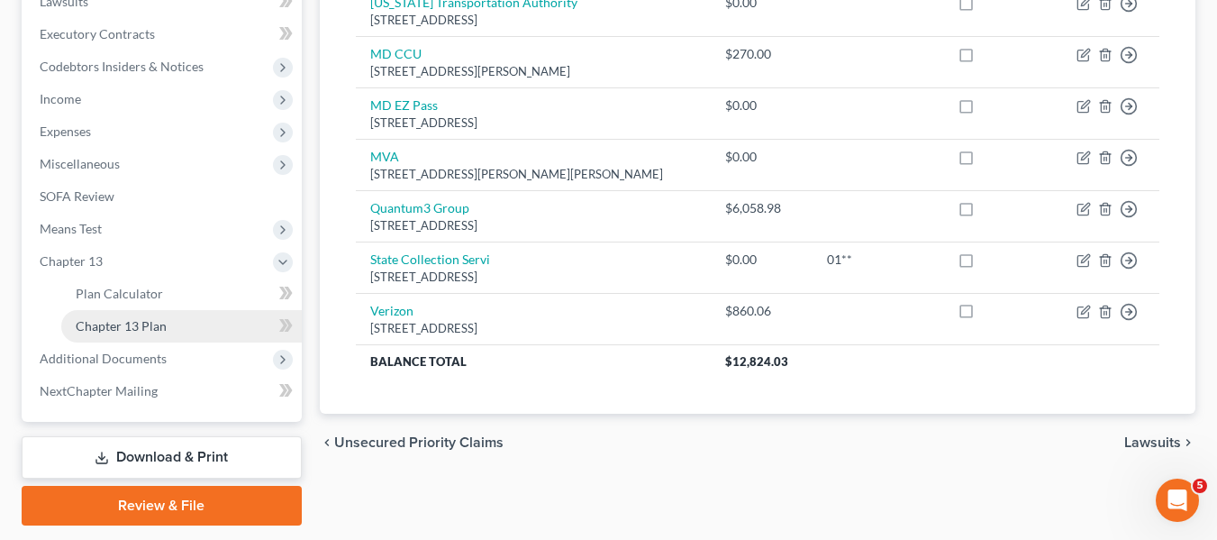
click at [137, 323] on span "Chapter 13 Plan" at bounding box center [121, 325] width 91 height 15
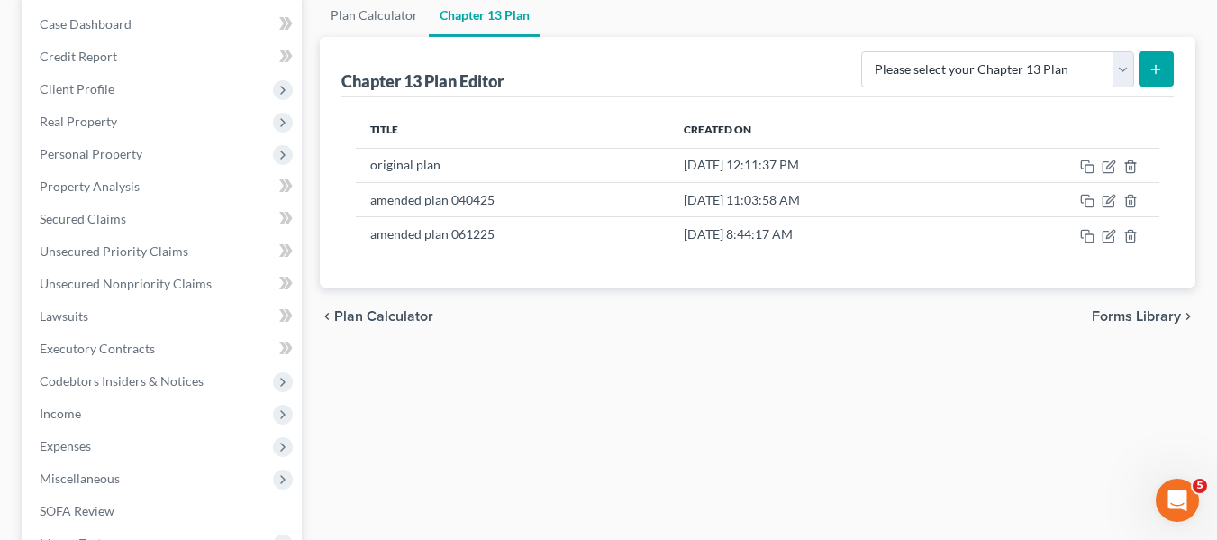
scroll to position [189, 0]
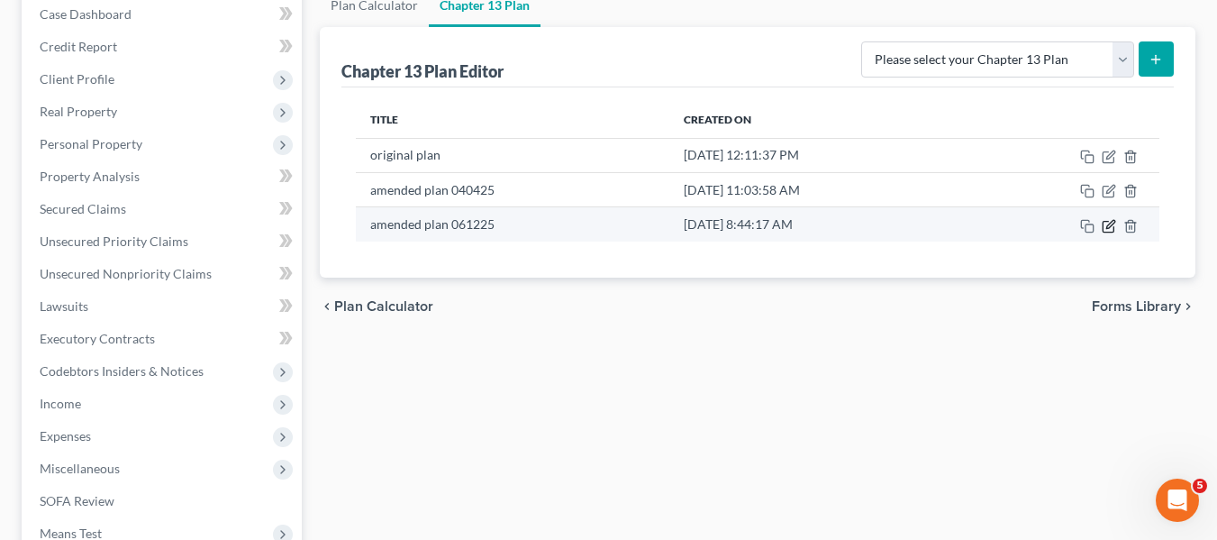
click at [1106, 226] on icon "button" at bounding box center [1109, 226] width 14 height 14
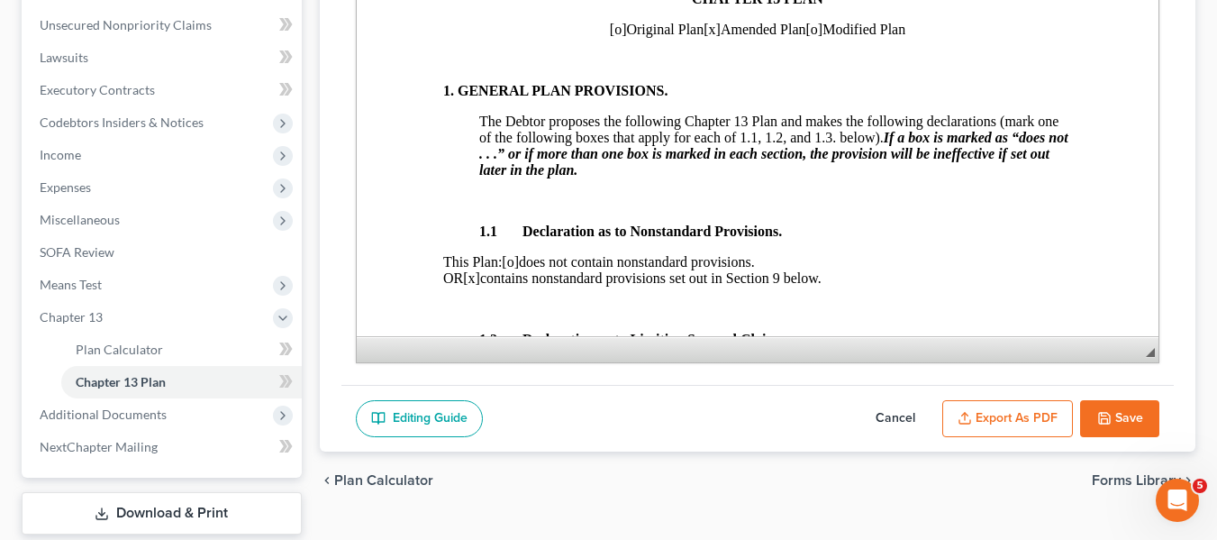
scroll to position [0, 0]
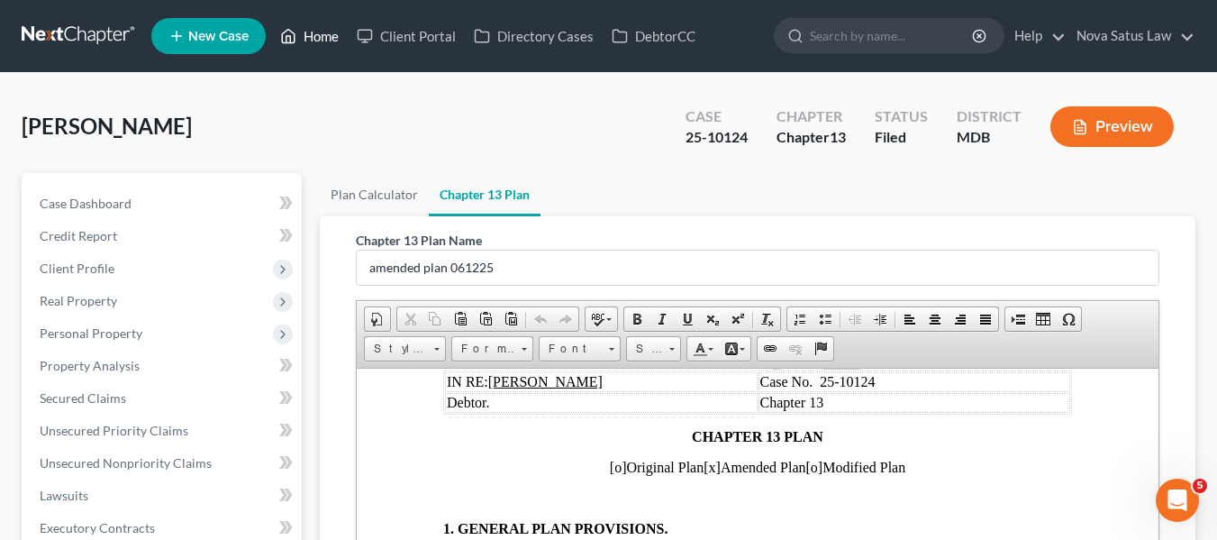
click at [319, 39] on link "Home" at bounding box center [309, 36] width 77 height 32
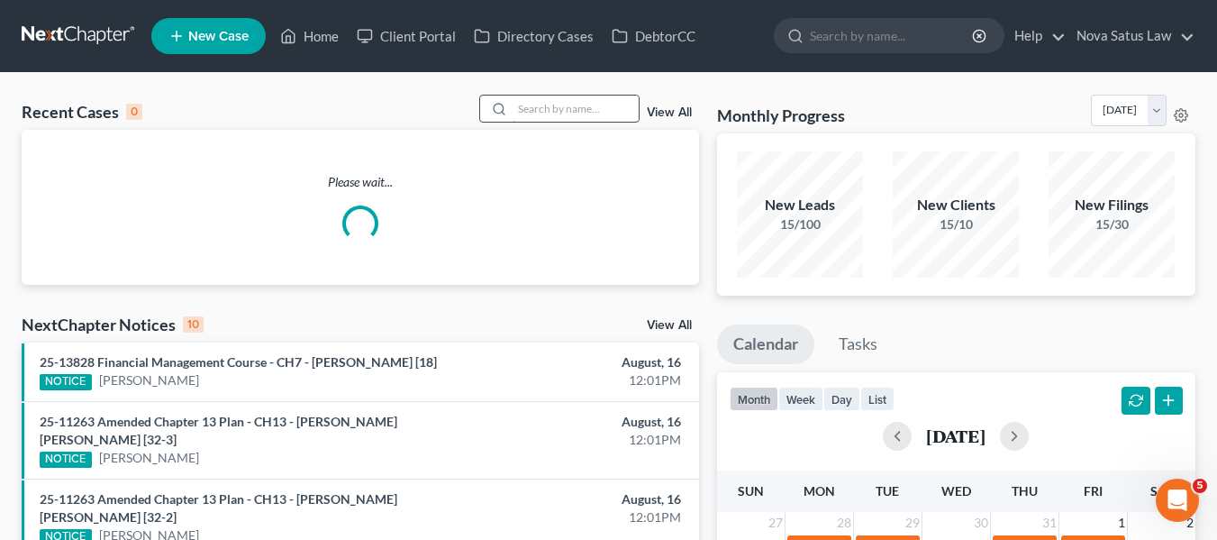
click at [545, 99] on input "search" at bounding box center [576, 109] width 126 height 26
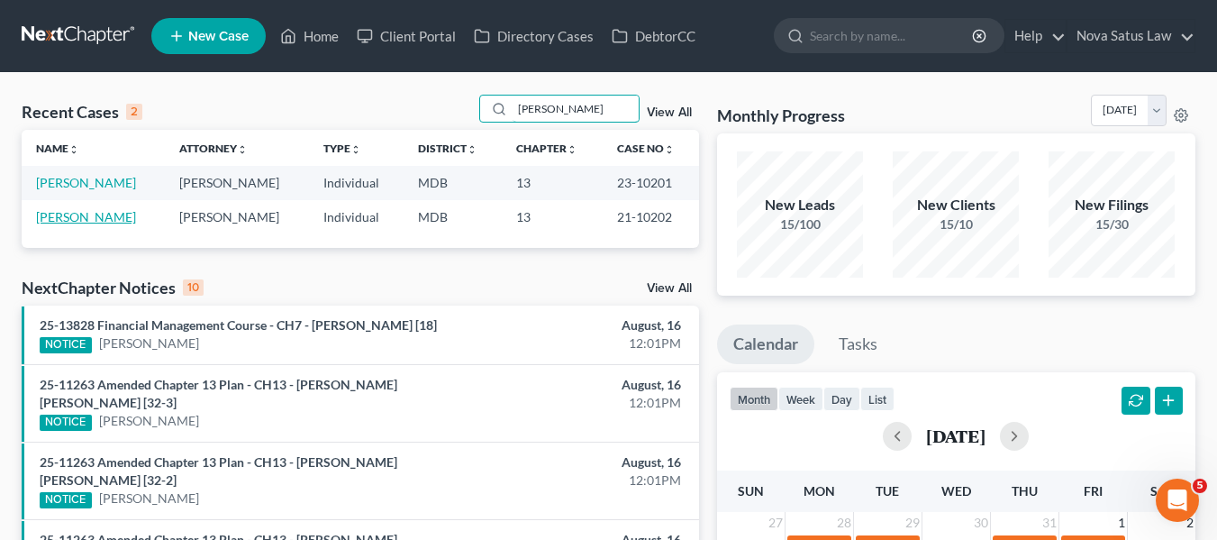
type input "[PERSON_NAME]"
click at [50, 211] on link "[PERSON_NAME]" at bounding box center [86, 216] width 100 height 15
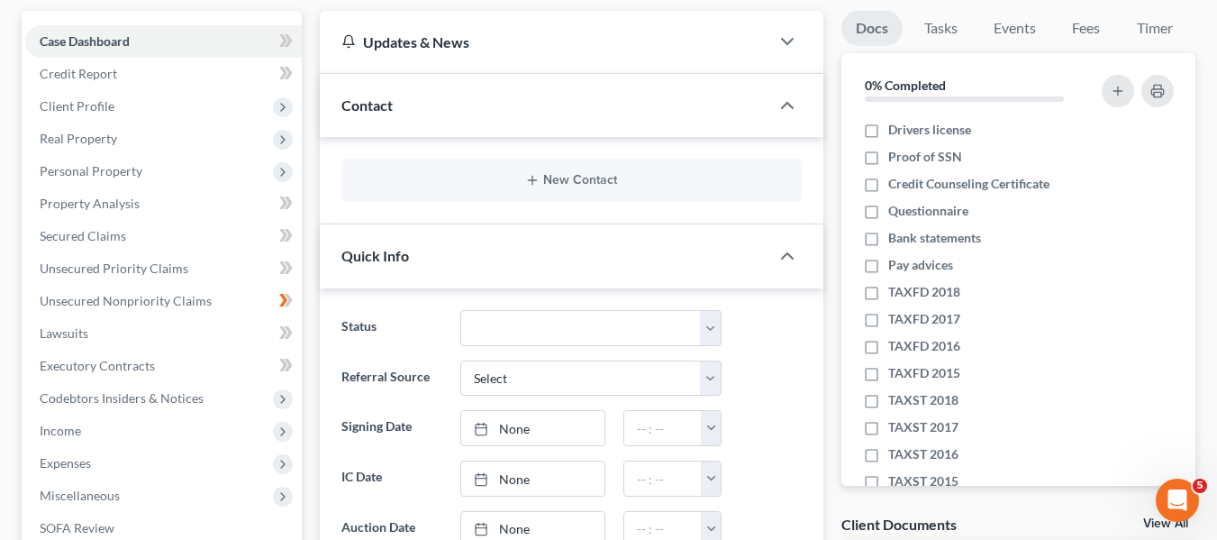
scroll to position [163, 0]
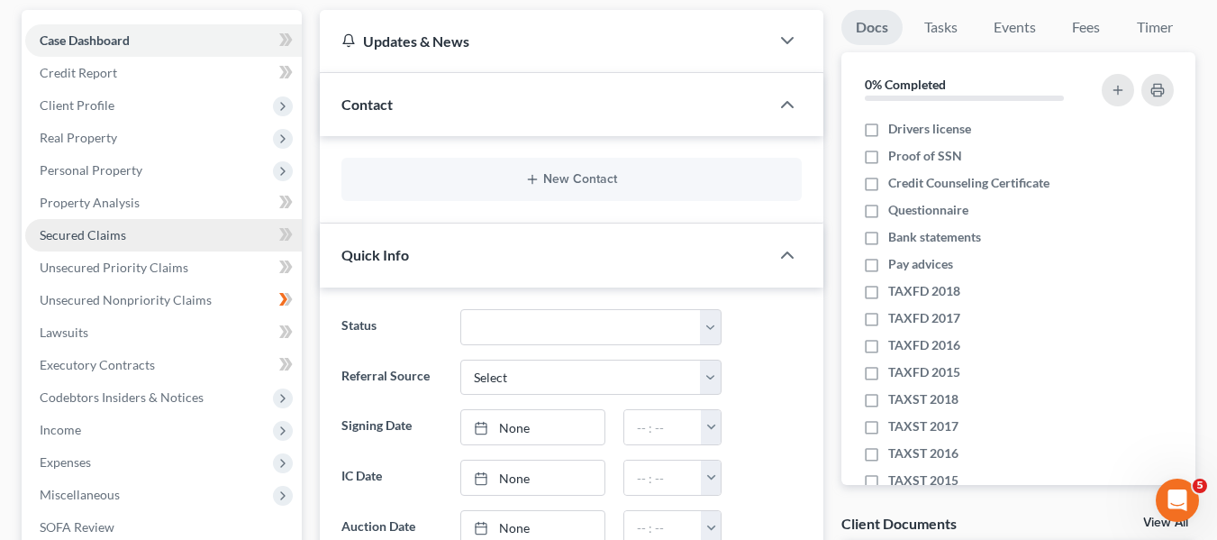
click at [133, 223] on link "Secured Claims" at bounding box center [163, 235] width 277 height 32
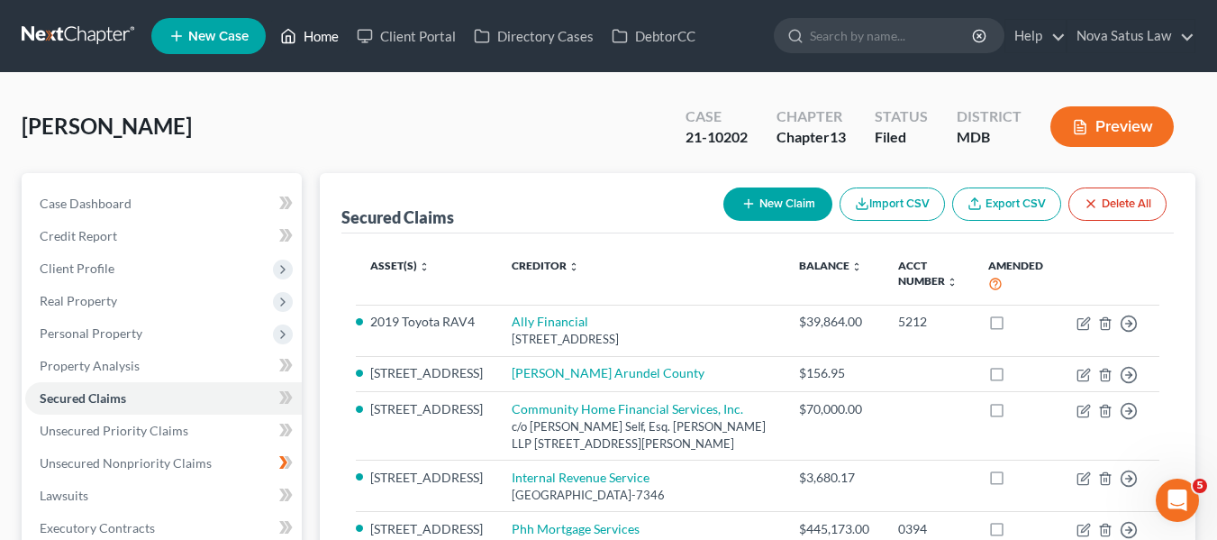
click at [323, 32] on link "Home" at bounding box center [309, 36] width 77 height 32
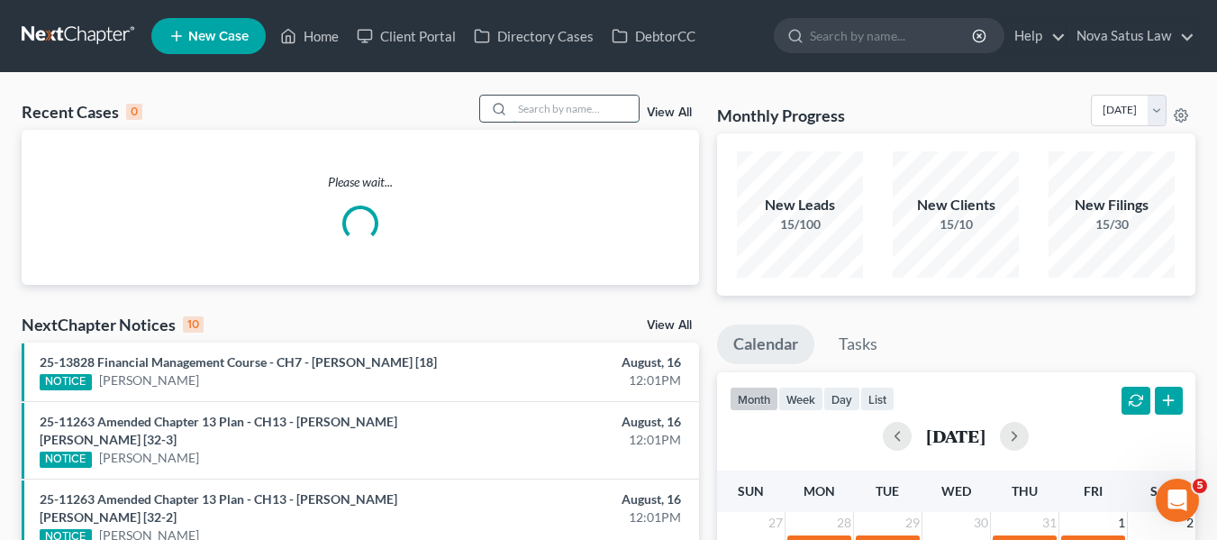
click at [517, 108] on input "search" at bounding box center [576, 109] width 126 height 26
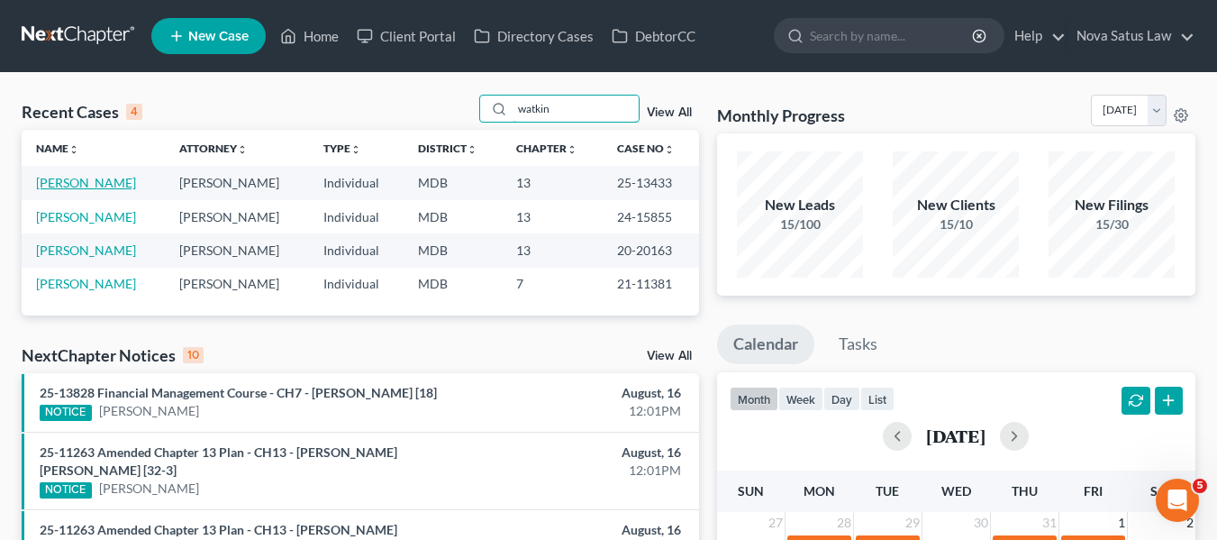
type input "watkin"
click at [82, 182] on link "[PERSON_NAME]" at bounding box center [86, 182] width 100 height 15
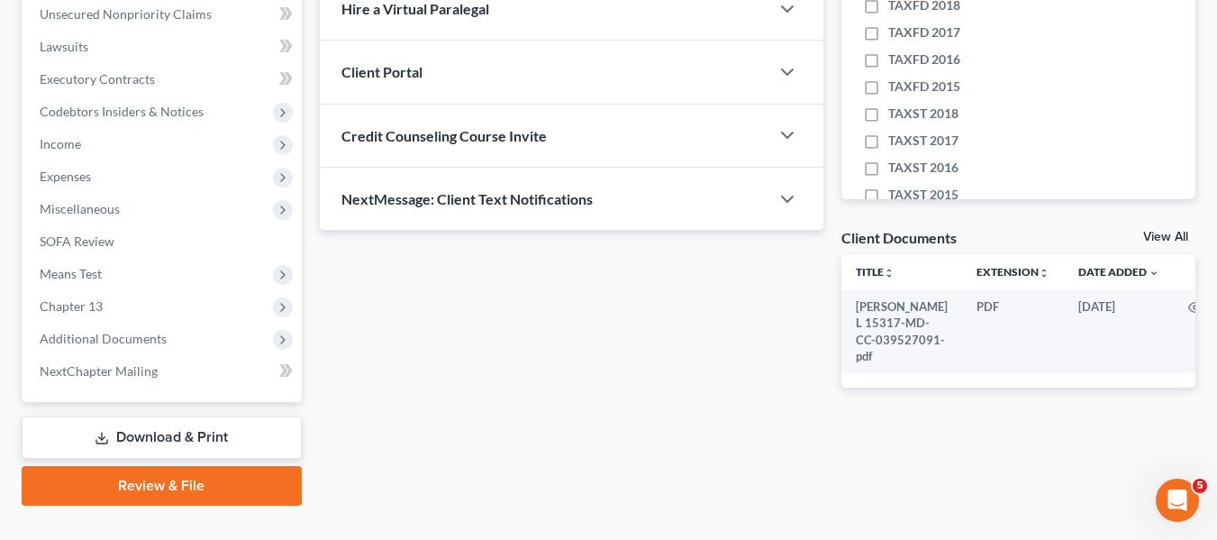
scroll to position [483, 0]
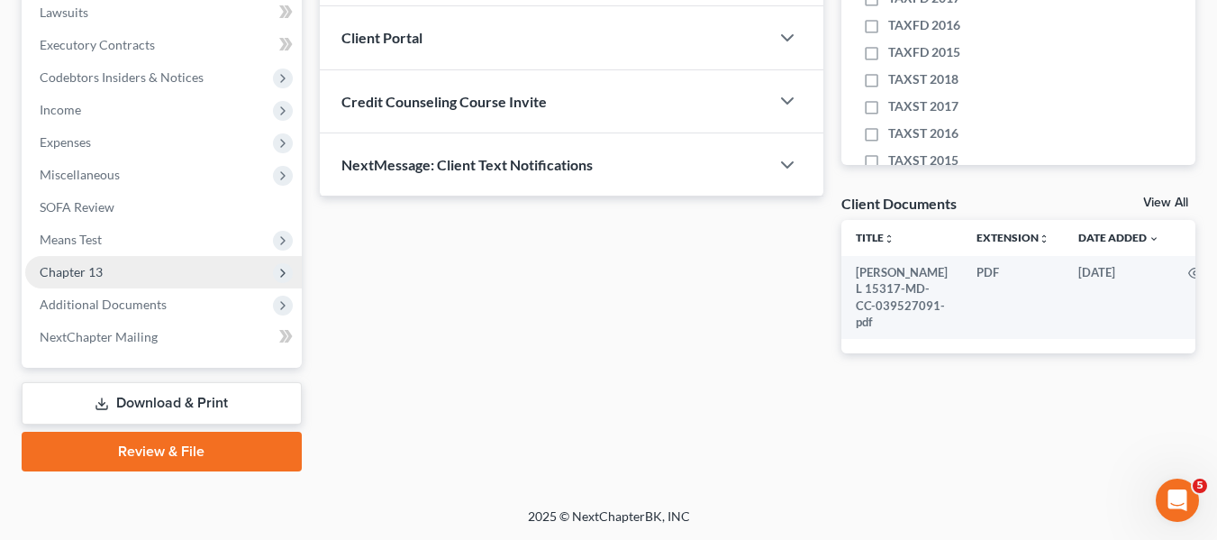
click at [71, 269] on span "Chapter 13" at bounding box center [71, 271] width 63 height 15
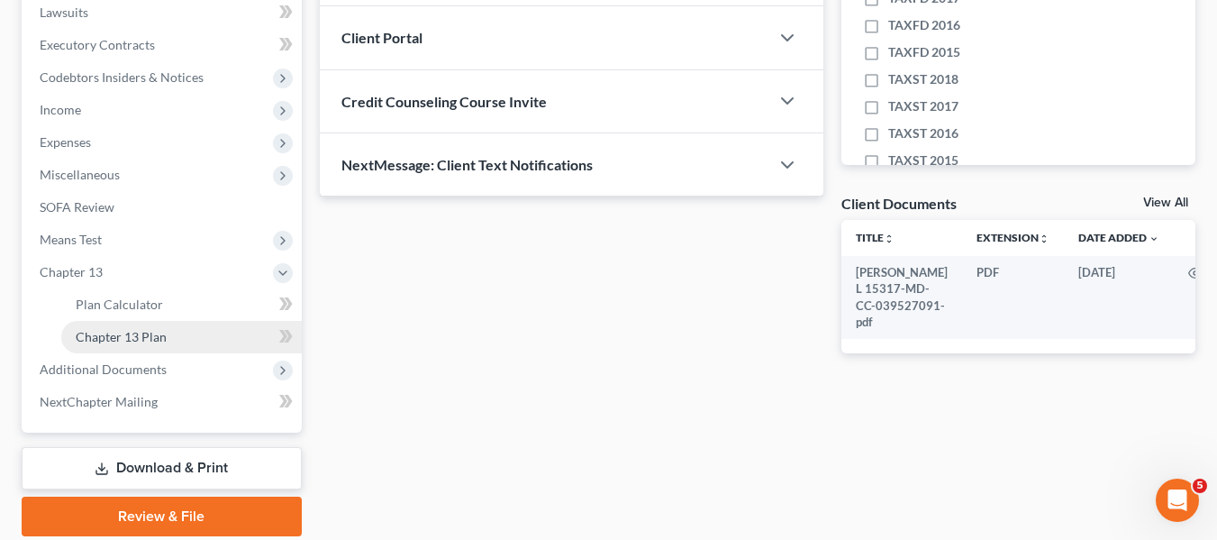
click at [111, 336] on span "Chapter 13 Plan" at bounding box center [121, 336] width 91 height 15
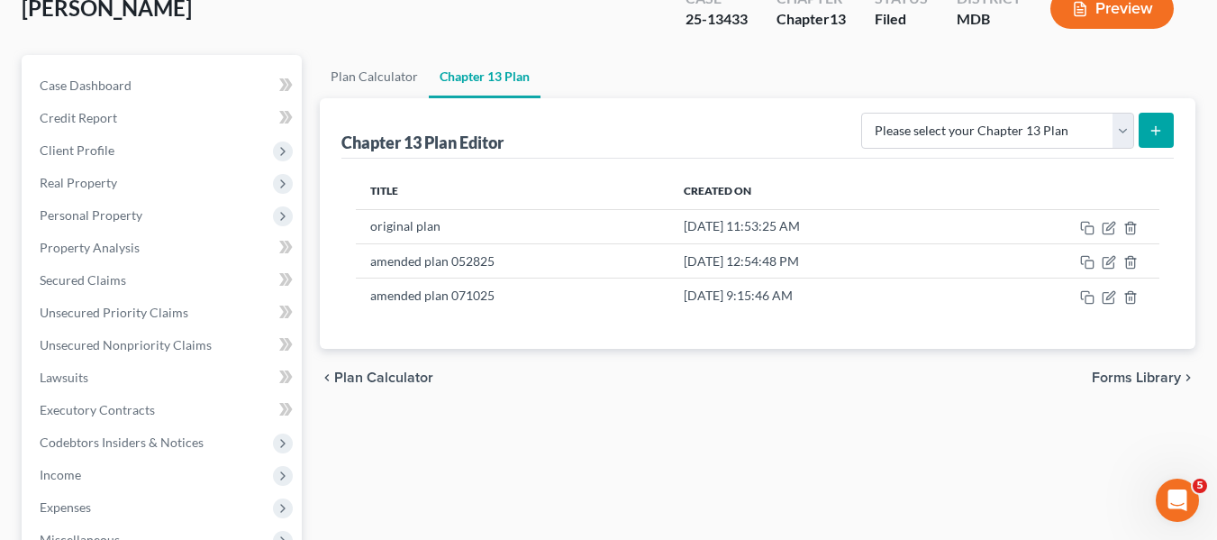
scroll to position [119, 0]
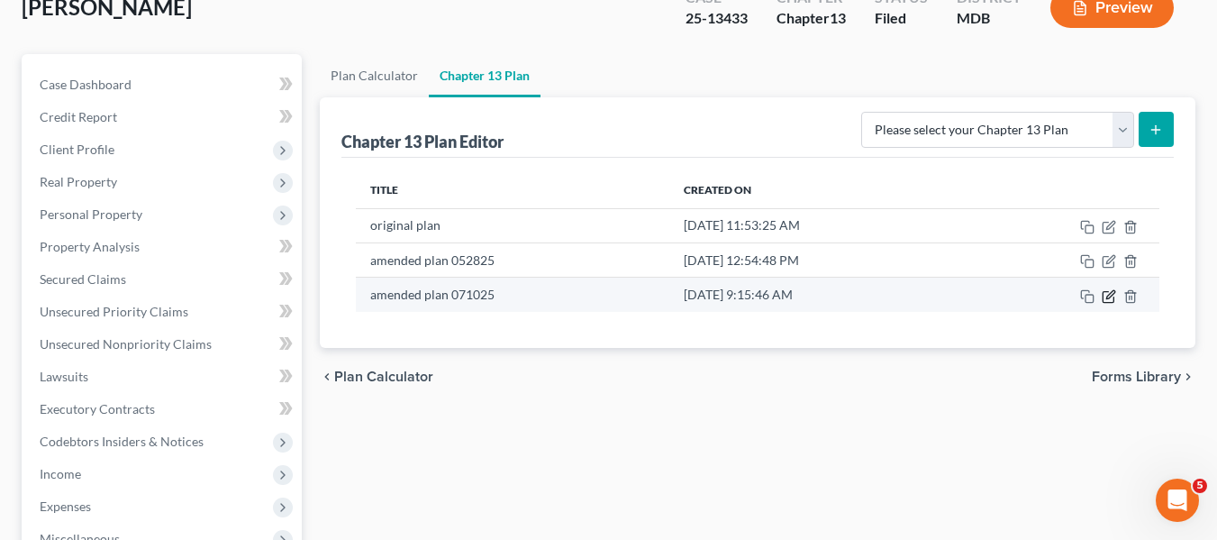
click at [1109, 294] on icon "button" at bounding box center [1111, 294] width 8 height 8
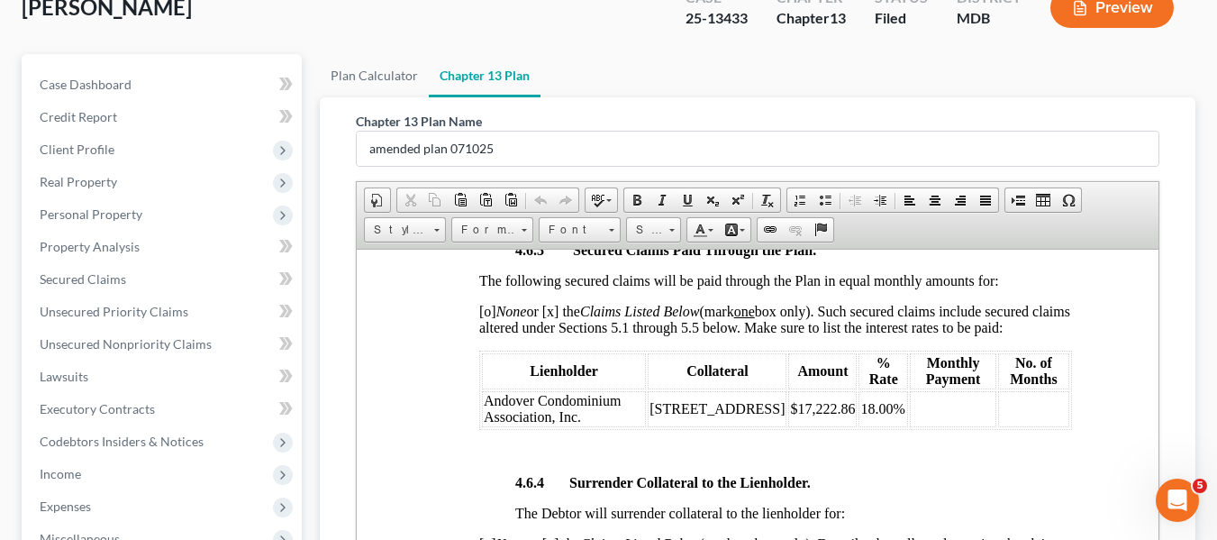
scroll to position [548, 0]
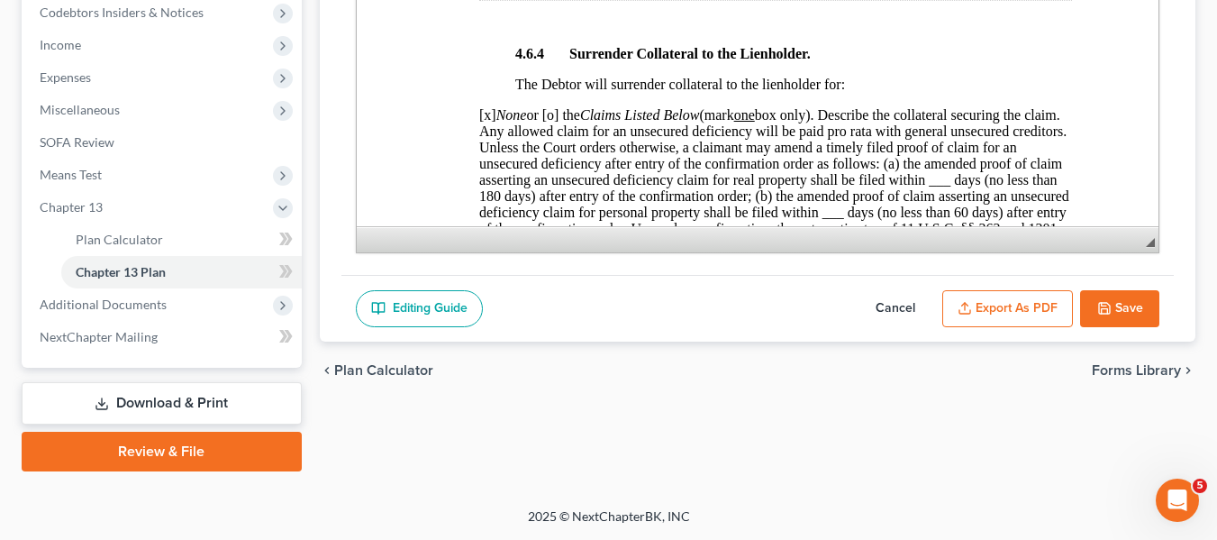
click at [875, 299] on button "Cancel" at bounding box center [895, 309] width 79 height 38
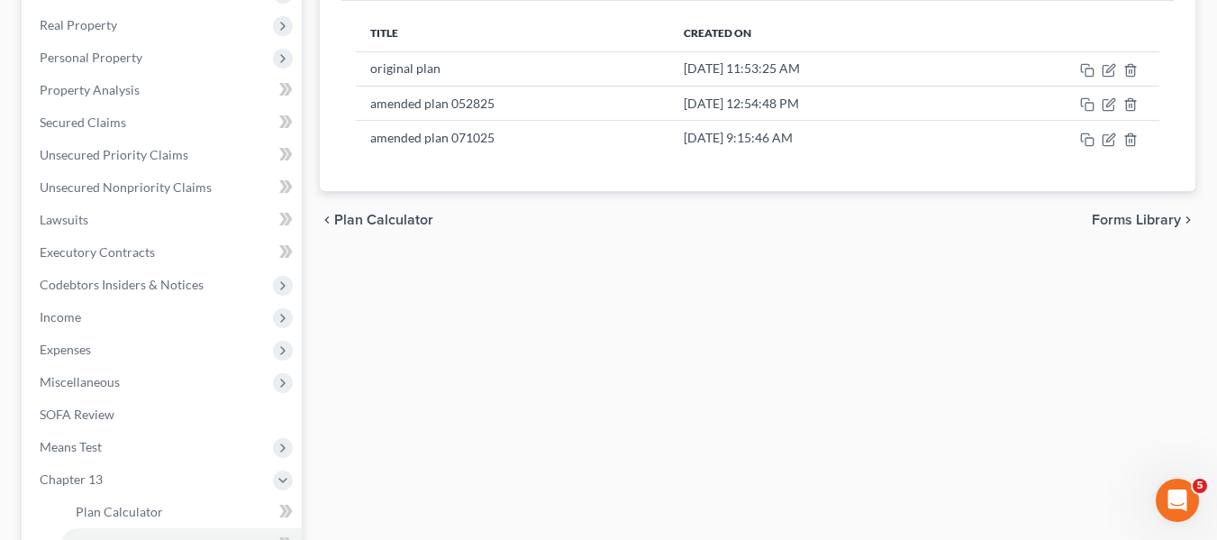
scroll to position [275, 0]
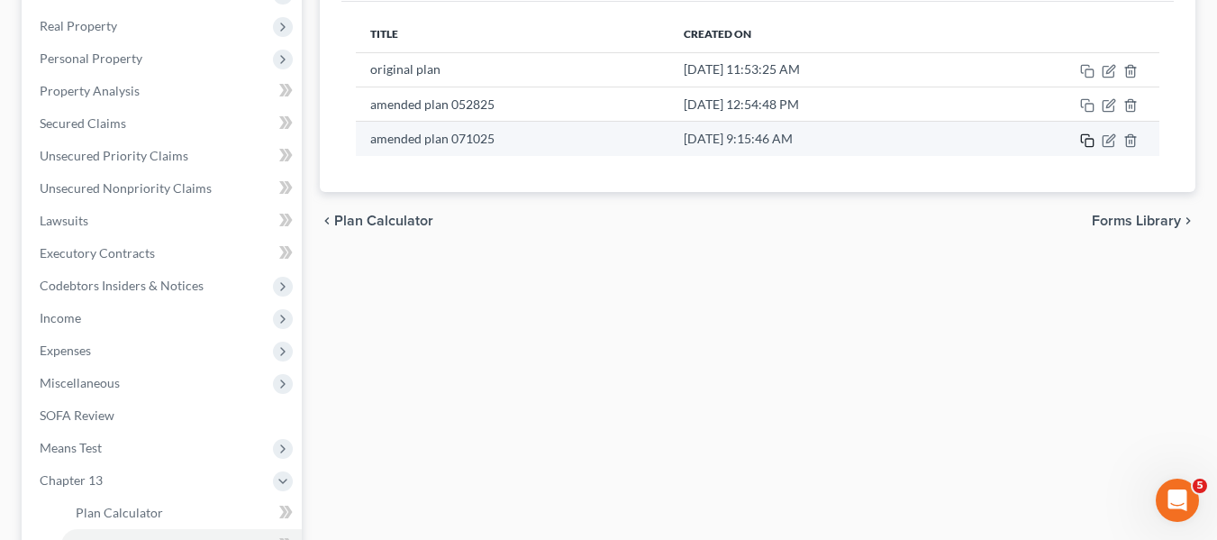
click at [1089, 141] on icon "button" at bounding box center [1087, 140] width 14 height 14
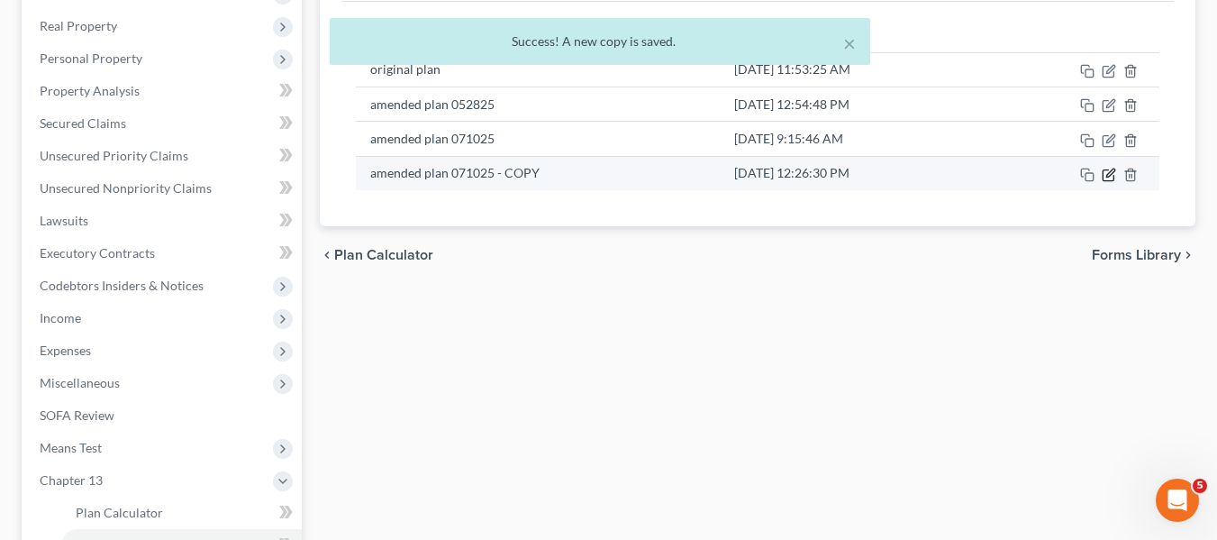
click at [1106, 170] on icon "button" at bounding box center [1108, 175] width 11 height 11
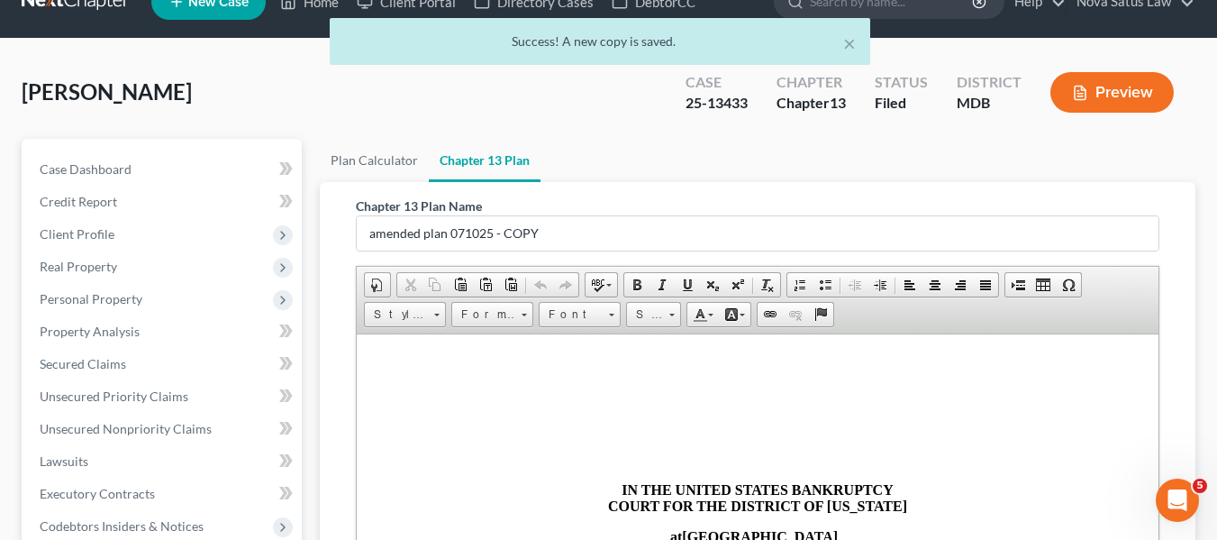
scroll to position [31, 0]
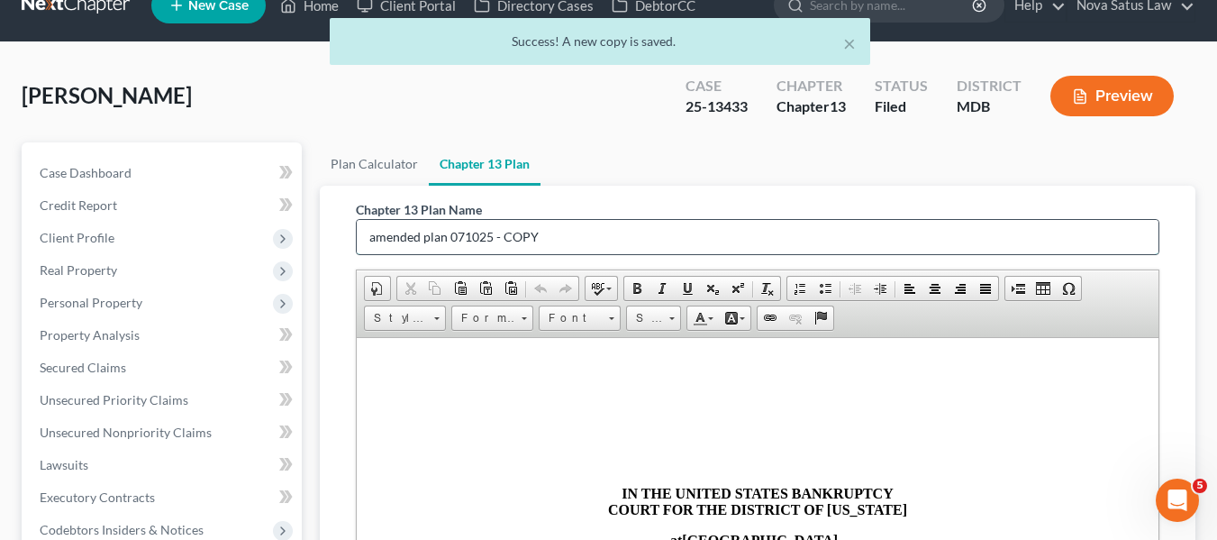
click at [585, 229] on input "amended plan 071025 - COPY" at bounding box center [758, 237] width 802 height 34
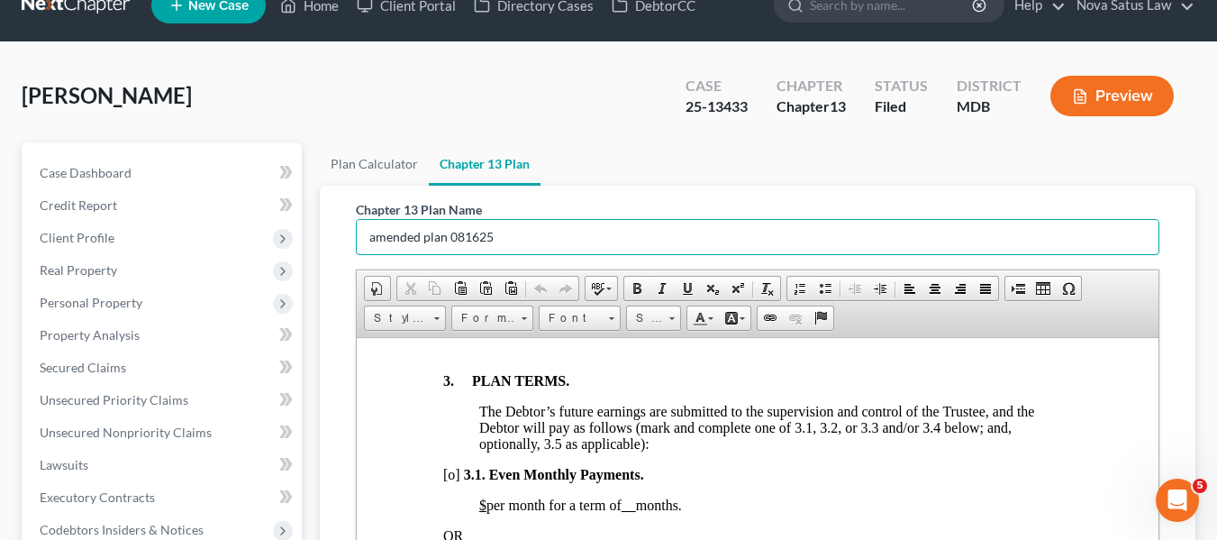
scroll to position [1244, 0]
type input "amended plan 081625"
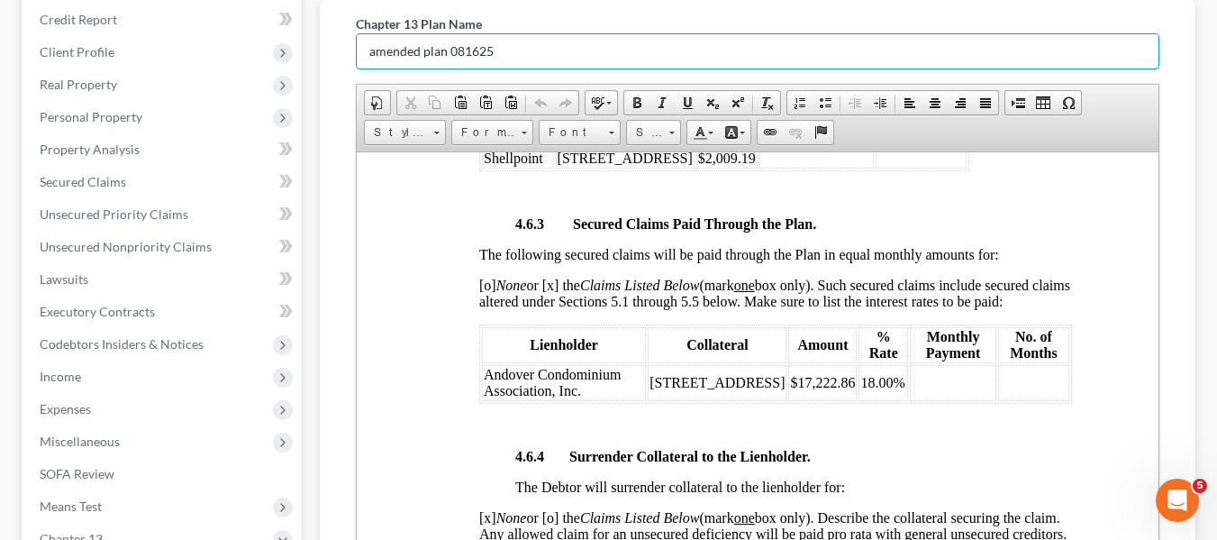
scroll to position [3395, 0]
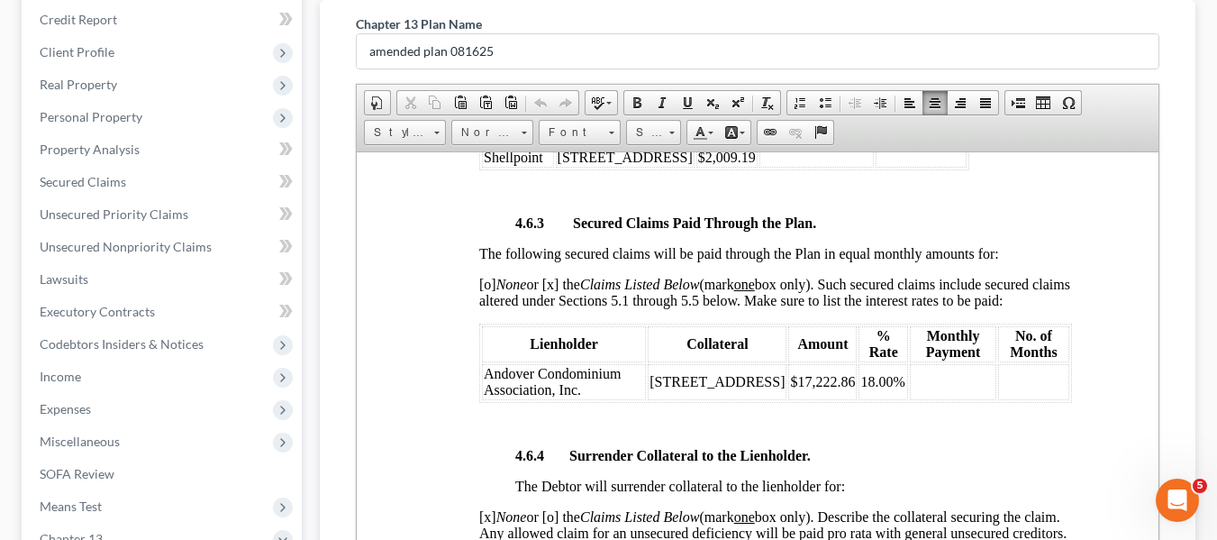
click at [835, 388] on span "$17,222.86" at bounding box center [821, 380] width 65 height 15
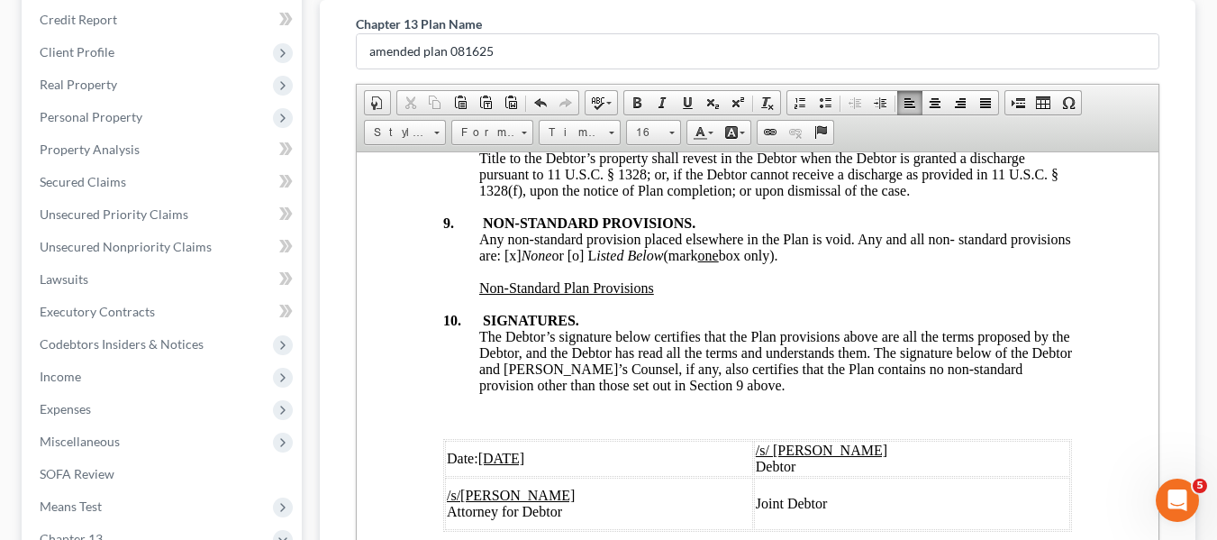
scroll to position [6994, 0]
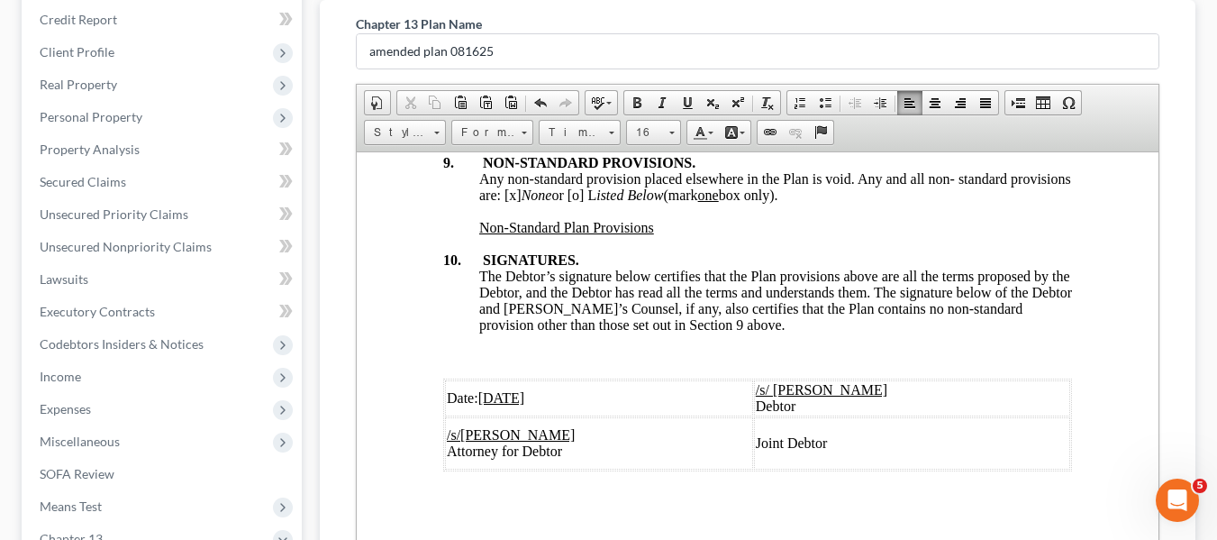
click at [487, 389] on u "[DATE]" at bounding box center [501, 396] width 47 height 15
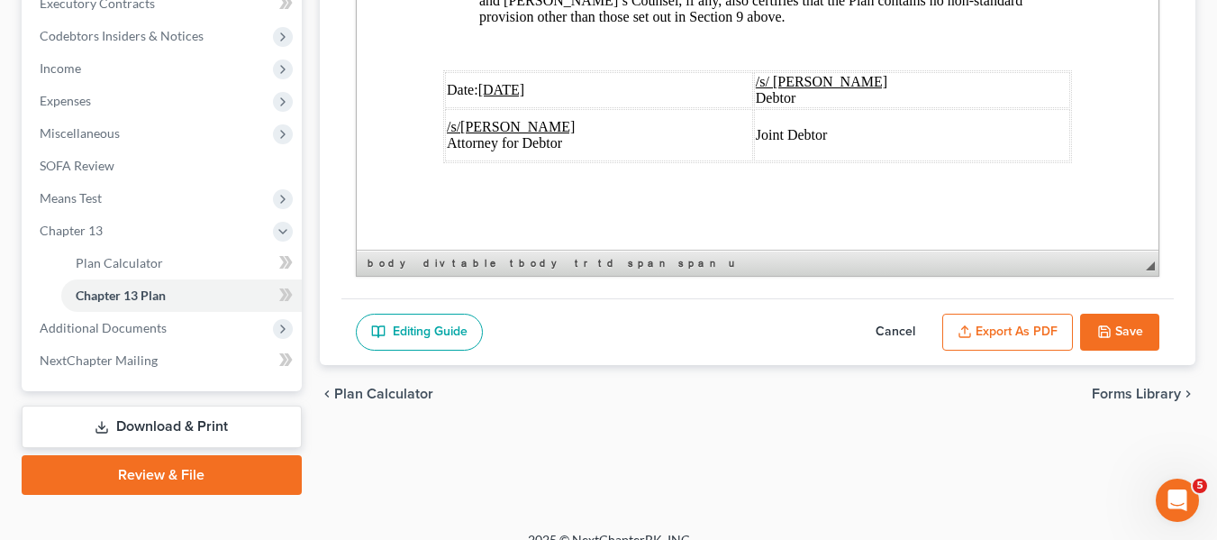
scroll to position [548, 0]
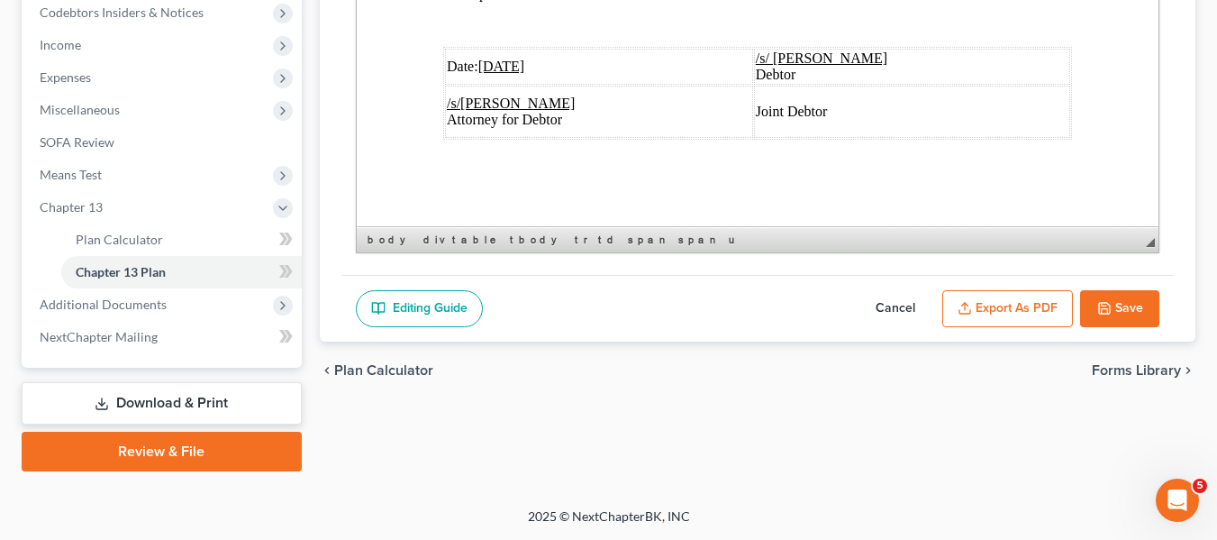
click at [1001, 312] on button "Export as PDF" at bounding box center [1008, 309] width 131 height 38
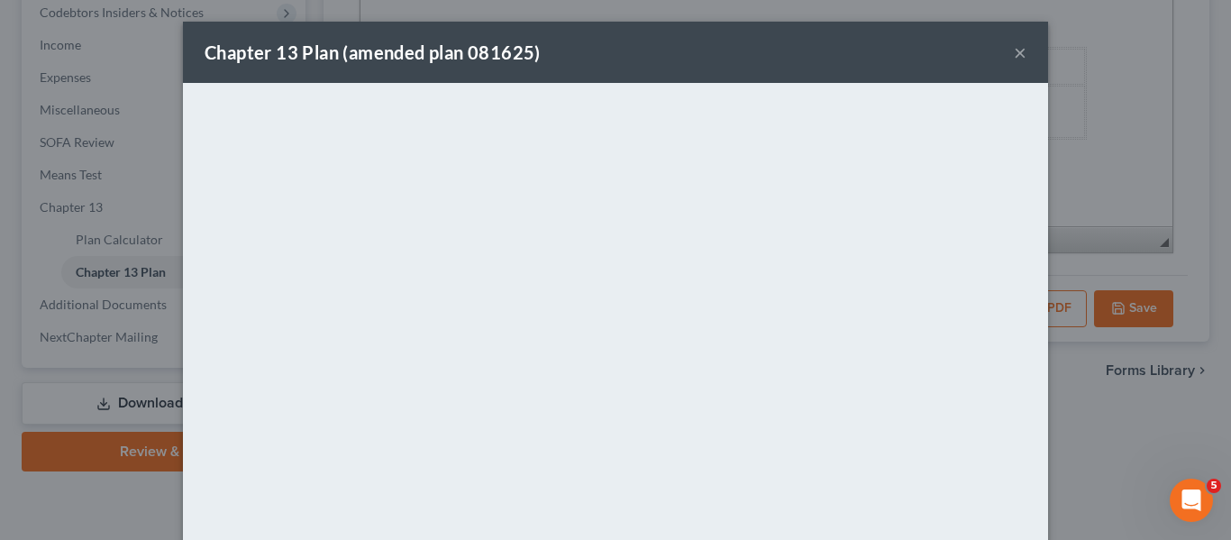
click at [594, 39] on div "Chapter 13 Plan (amended plan 081625) ×" at bounding box center [615, 52] width 865 height 61
drag, startPoint x: 1006, startPoint y: 53, endPoint x: 1012, endPoint y: 62, distance: 11.0
click at [1012, 62] on div "Chapter 13 Plan (amended plan 081625) ×" at bounding box center [615, 52] width 865 height 61
click at [1014, 62] on button "×" at bounding box center [1020, 52] width 13 height 22
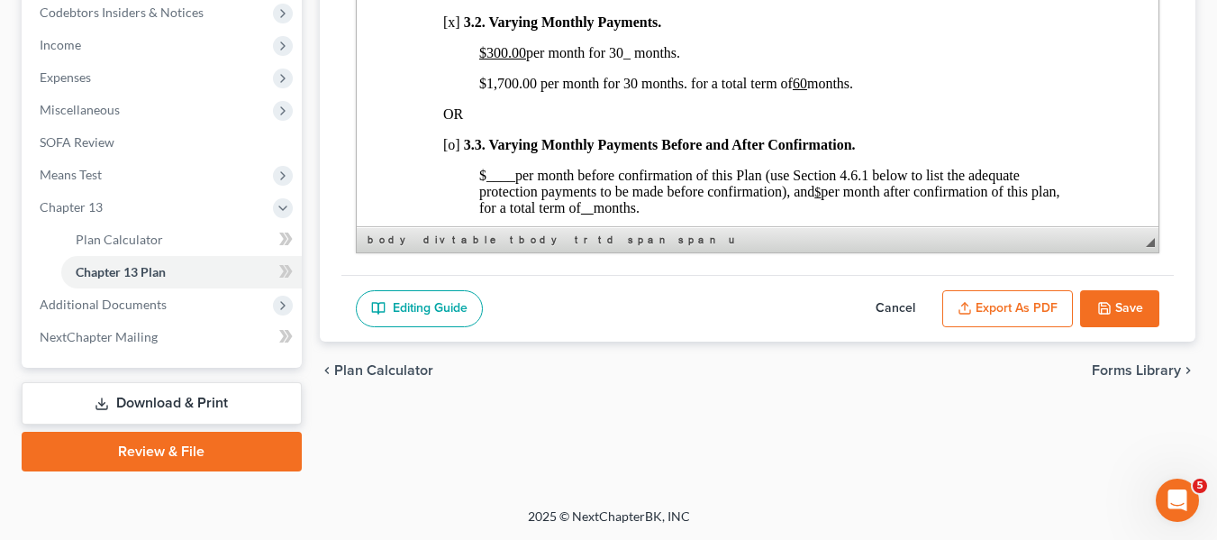
scroll to position [1271, 0]
